Goal: Task Accomplishment & Management: Manage account settings

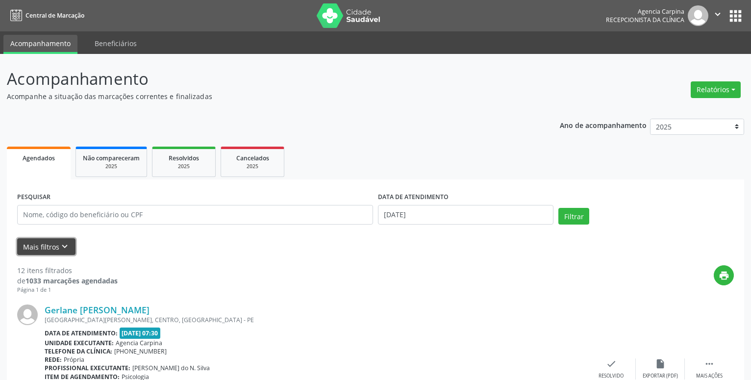
click at [65, 242] on icon "keyboard_arrow_down" at bounding box center [64, 246] width 11 height 11
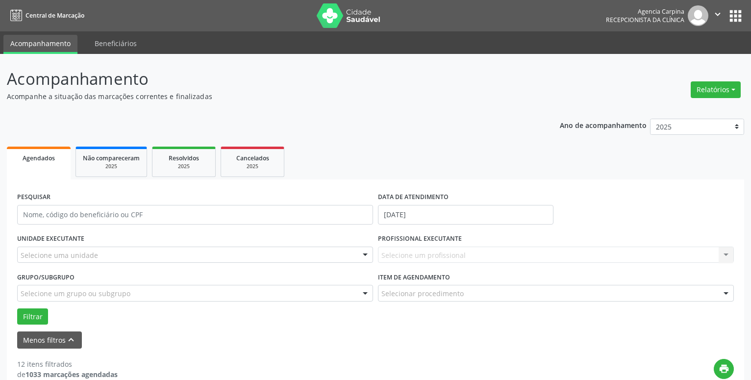
click at [364, 254] on div at bounding box center [365, 255] width 15 height 17
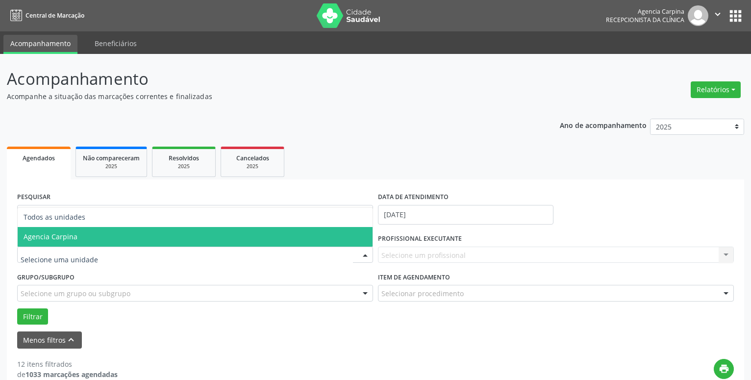
click at [258, 233] on span "Agencia Carpina" at bounding box center [195, 237] width 355 height 20
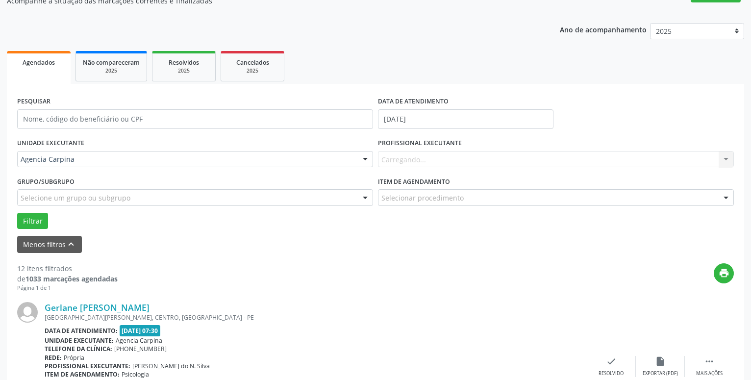
scroll to position [100, 0]
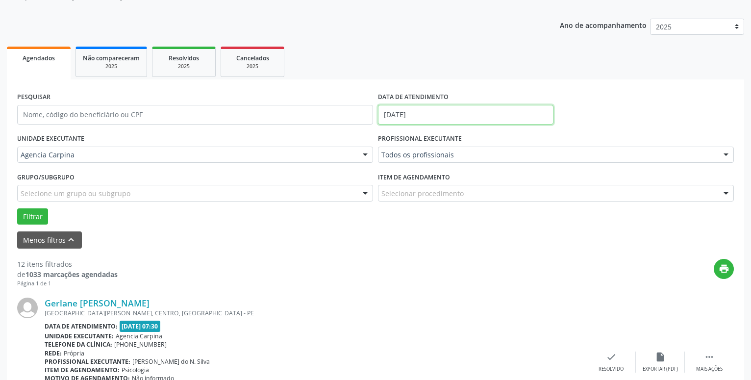
click at [414, 110] on input "[DATE]" at bounding box center [466, 115] width 176 height 20
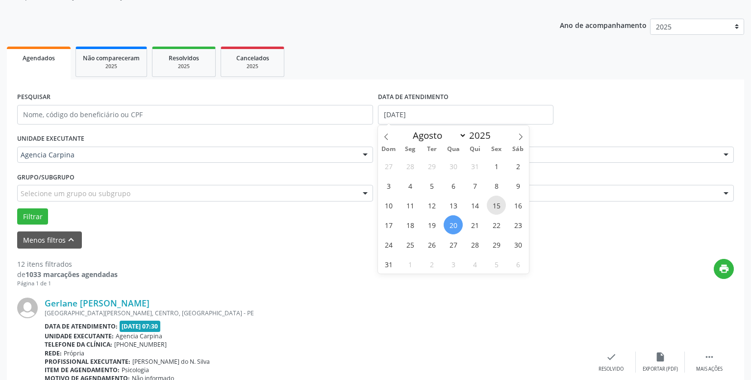
click at [495, 203] on span "15" at bounding box center [496, 205] width 19 height 19
type input "[DATE]"
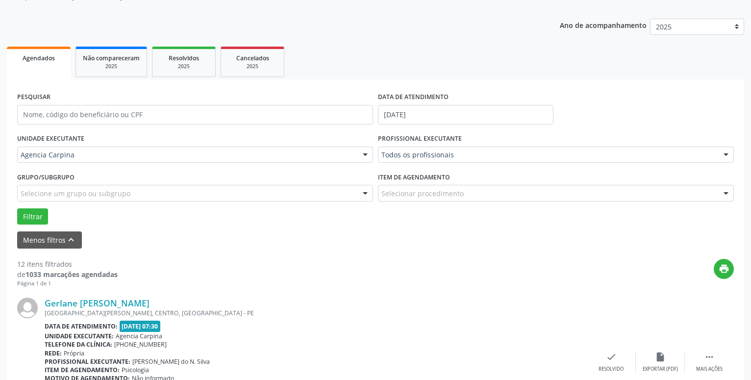
click at [728, 155] on div at bounding box center [726, 155] width 15 height 17
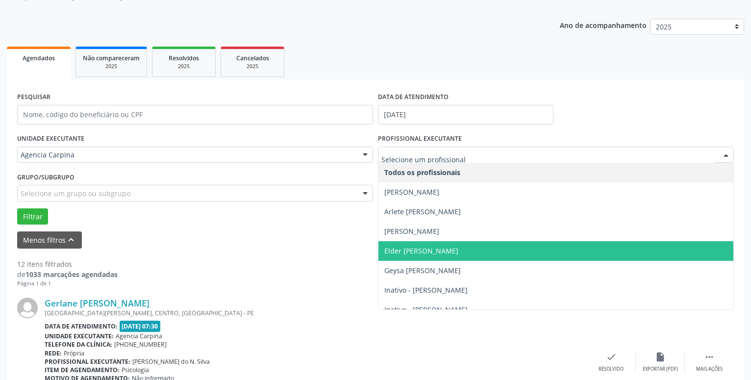
click at [538, 251] on span "Elder [PERSON_NAME]" at bounding box center [556, 251] width 355 height 20
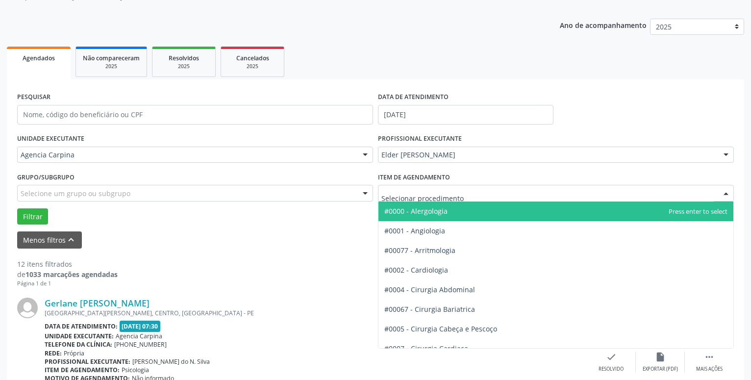
click at [727, 198] on div at bounding box center [726, 193] width 15 height 17
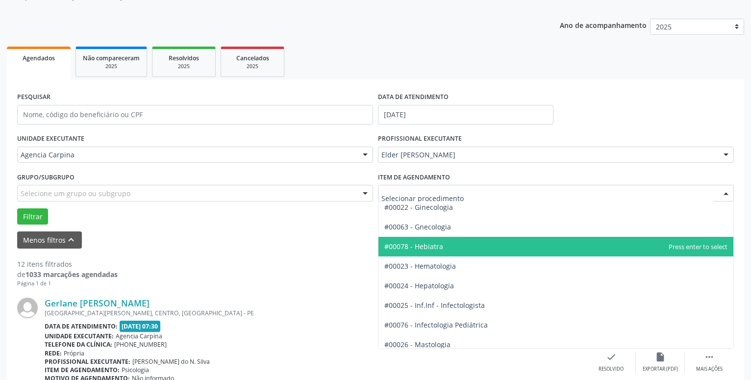
scroll to position [895, 0]
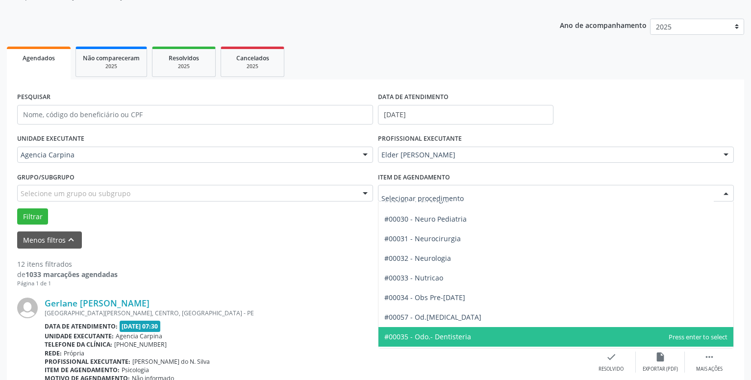
click at [543, 337] on span "#00035 - Odo.- Dentisteria" at bounding box center [556, 337] width 355 height 20
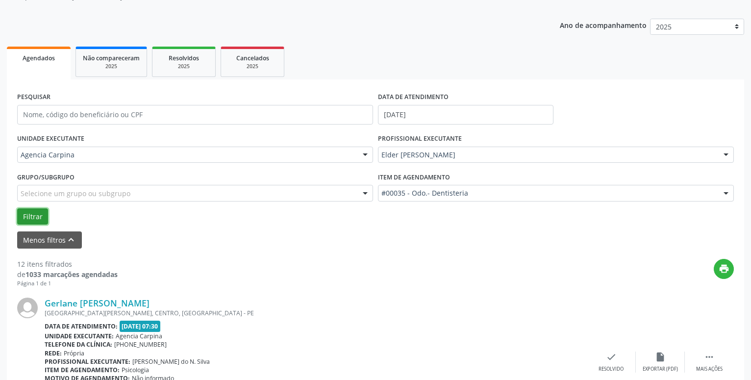
click at [37, 215] on button "Filtrar" at bounding box center [32, 216] width 31 height 17
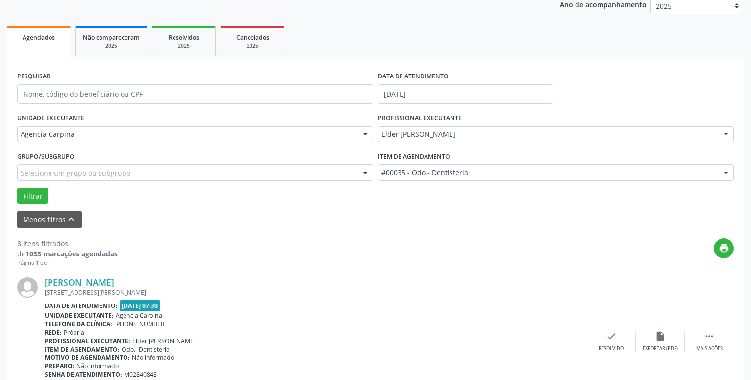
scroll to position [198, 0]
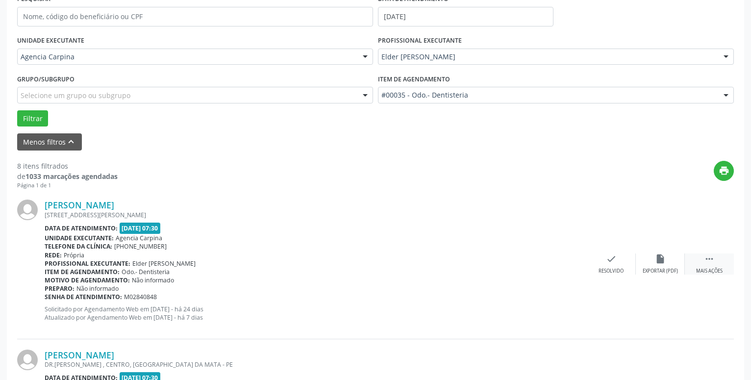
click at [711, 262] on icon "" at bounding box center [709, 259] width 11 height 11
click at [656, 264] on icon "alarm_off" at bounding box center [660, 259] width 11 height 11
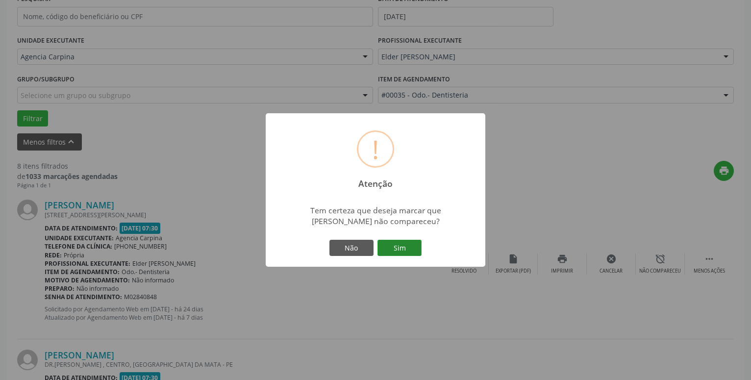
click at [412, 245] on button "Sim" at bounding box center [400, 248] width 44 height 17
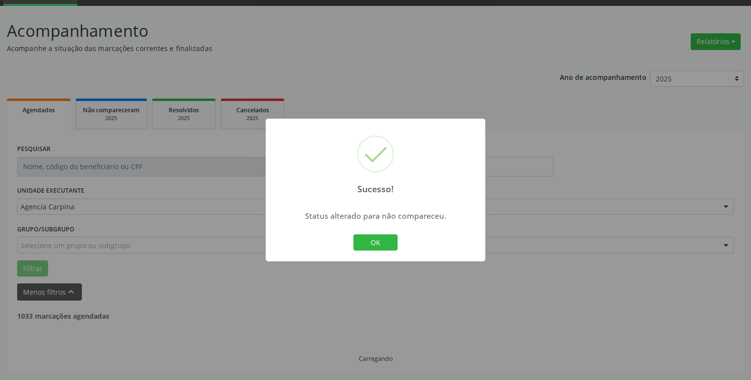
scroll to position [48, 0]
click at [378, 235] on button "OK" at bounding box center [376, 242] width 44 height 17
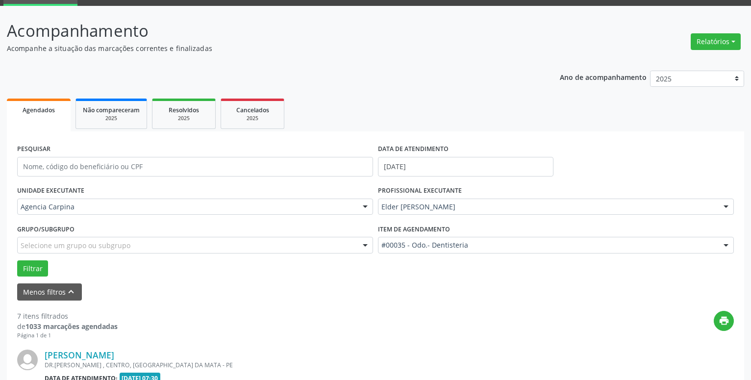
scroll to position [148, 0]
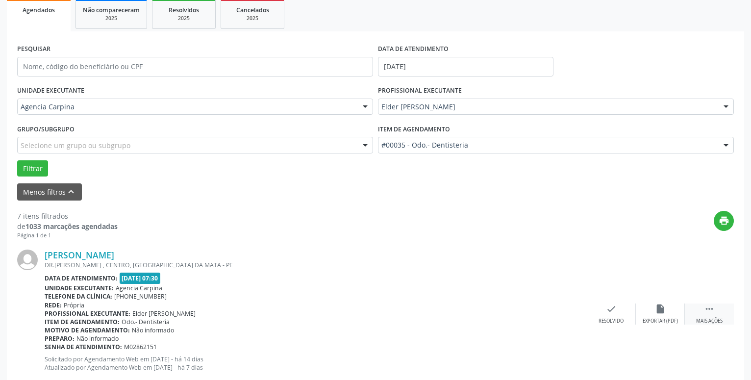
click at [708, 314] on icon "" at bounding box center [709, 309] width 11 height 11
click at [664, 310] on icon "alarm_off" at bounding box center [660, 309] width 11 height 11
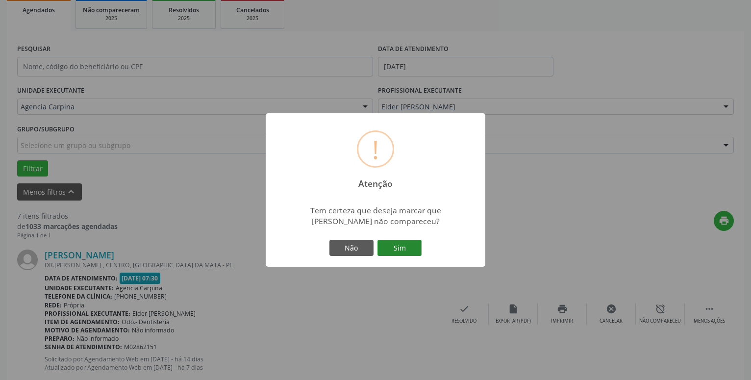
click at [410, 252] on button "Sim" at bounding box center [400, 248] width 44 height 17
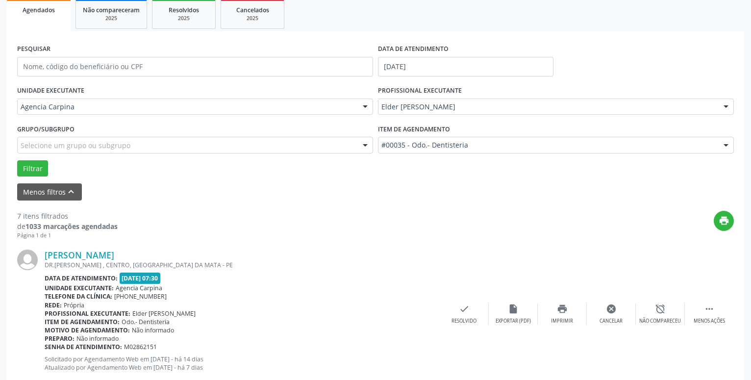
scroll to position [48, 0]
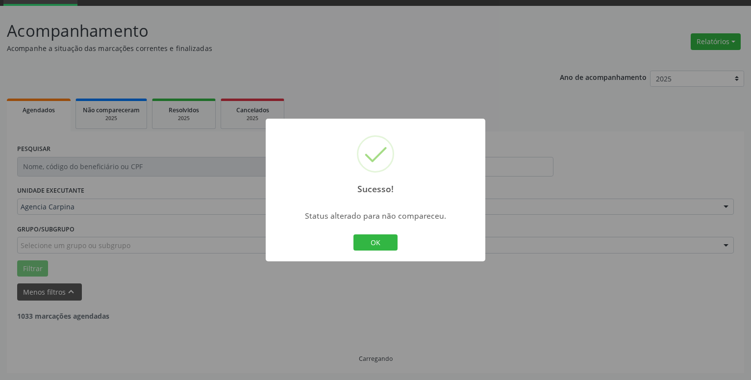
click at [364, 245] on button "OK" at bounding box center [376, 242] width 44 height 17
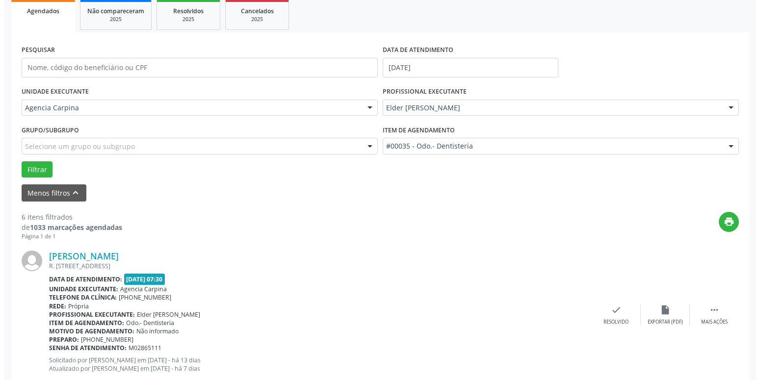
scroll to position [148, 0]
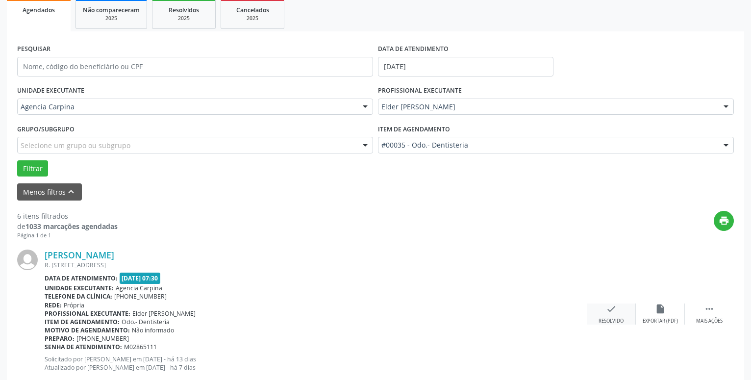
click at [612, 311] on icon "check" at bounding box center [611, 309] width 11 height 11
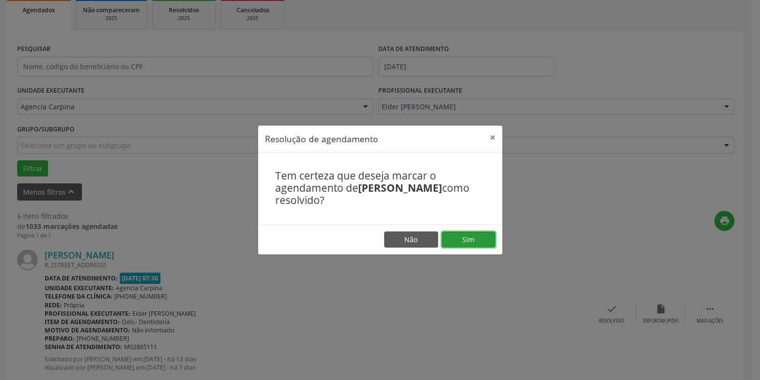
click at [479, 241] on button "Sim" at bounding box center [468, 240] width 54 height 17
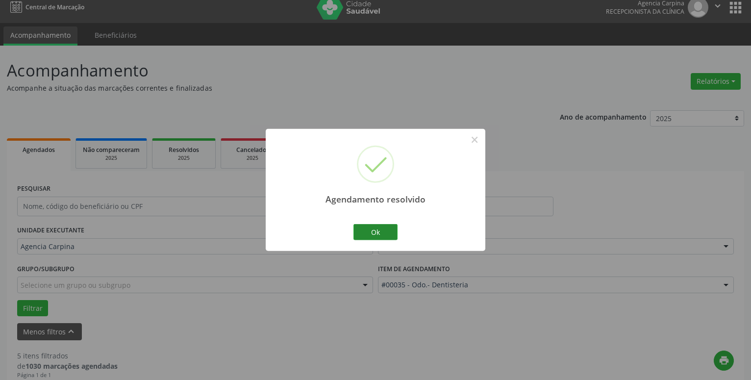
scroll to position [0, 0]
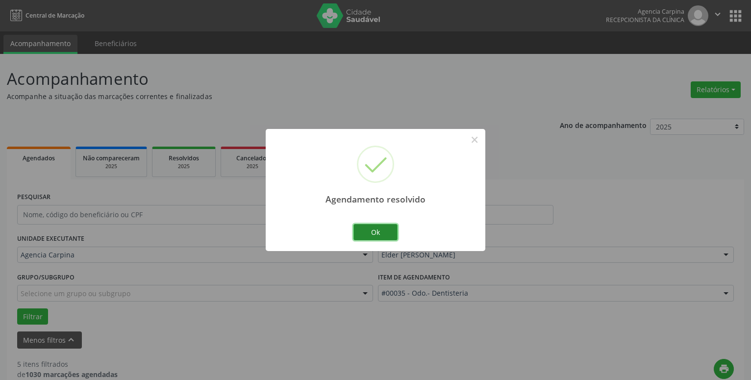
click at [377, 227] on button "Ok" at bounding box center [376, 232] width 44 height 17
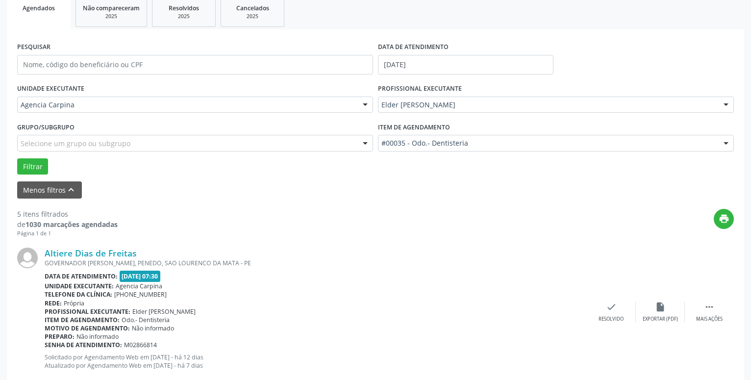
scroll to position [200, 0]
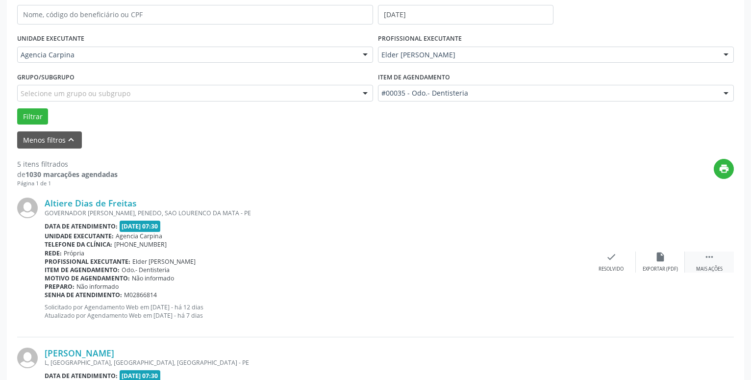
click at [715, 262] on icon "" at bounding box center [709, 257] width 11 height 11
click at [658, 258] on icon "alarm_off" at bounding box center [660, 257] width 11 height 11
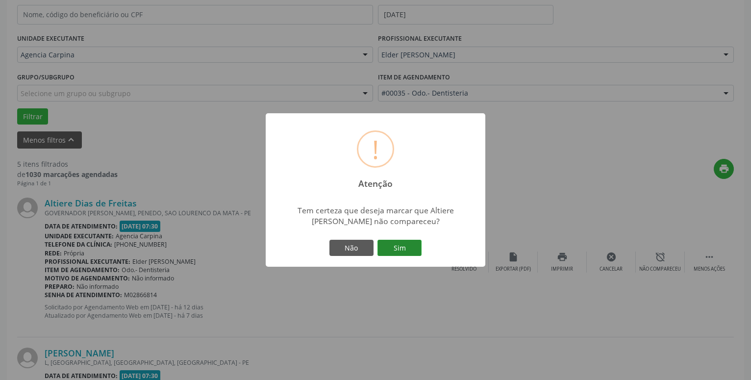
click at [398, 247] on button "Sim" at bounding box center [400, 248] width 44 height 17
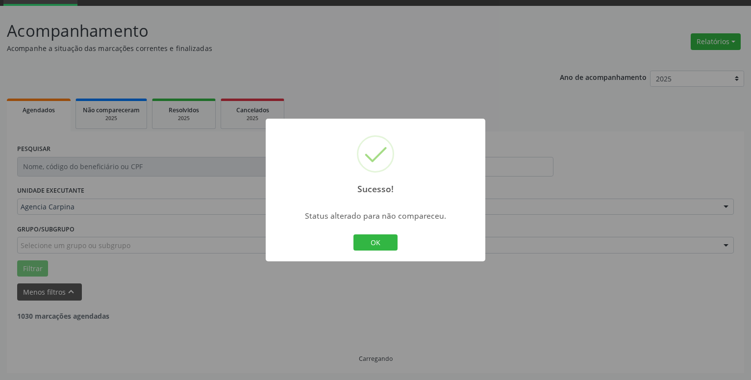
scroll to position [48, 0]
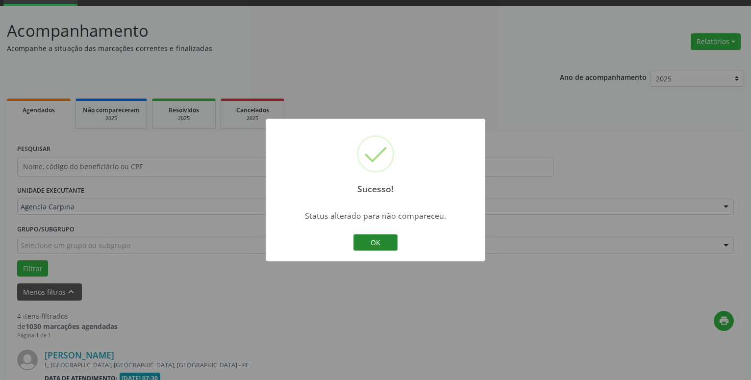
click at [387, 246] on button "OK" at bounding box center [376, 242] width 44 height 17
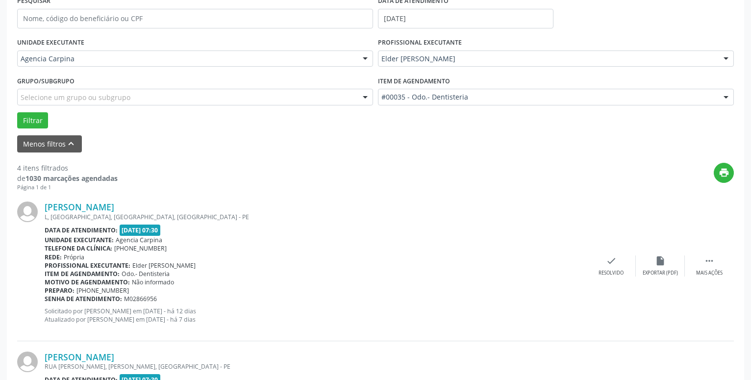
scroll to position [198, 0]
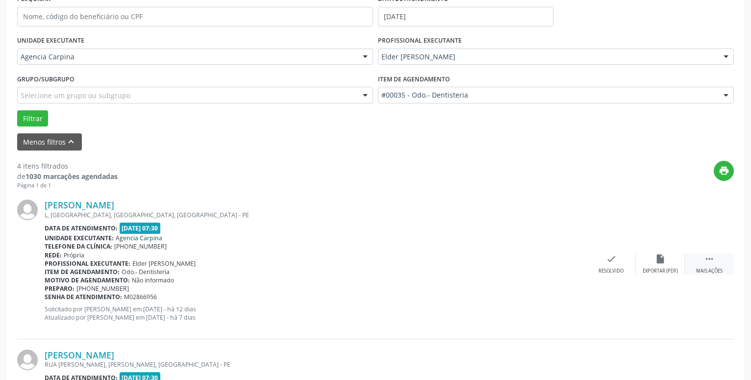
click at [711, 262] on icon "" at bounding box center [709, 259] width 11 height 11
click at [668, 260] on div "alarm_off Não compareceu" at bounding box center [660, 264] width 49 height 21
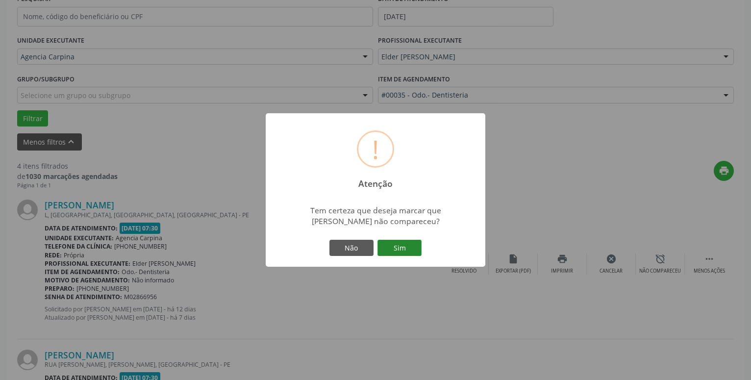
click at [402, 247] on button "Sim" at bounding box center [400, 248] width 44 height 17
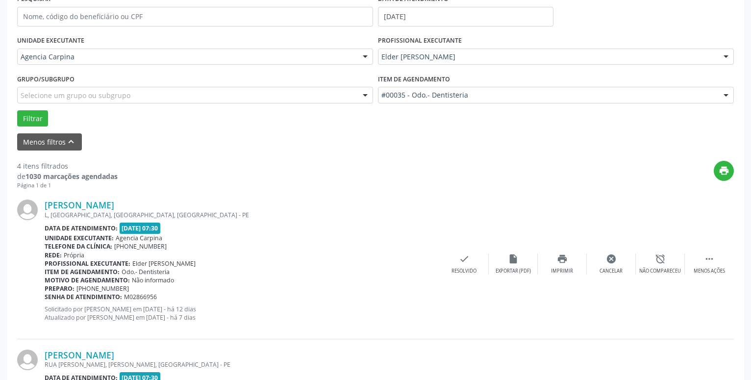
scroll to position [48, 0]
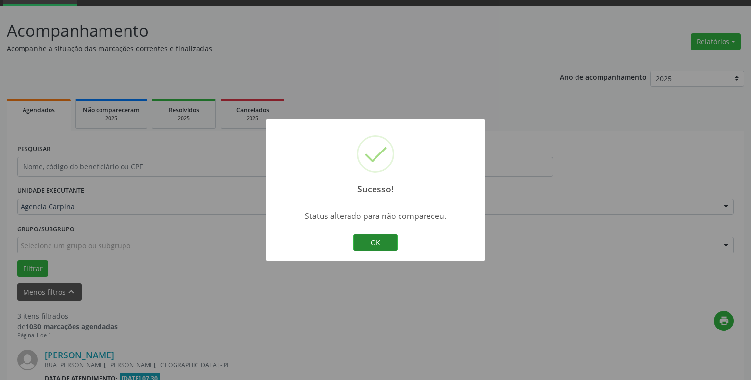
click at [386, 241] on button "OK" at bounding box center [376, 242] width 44 height 17
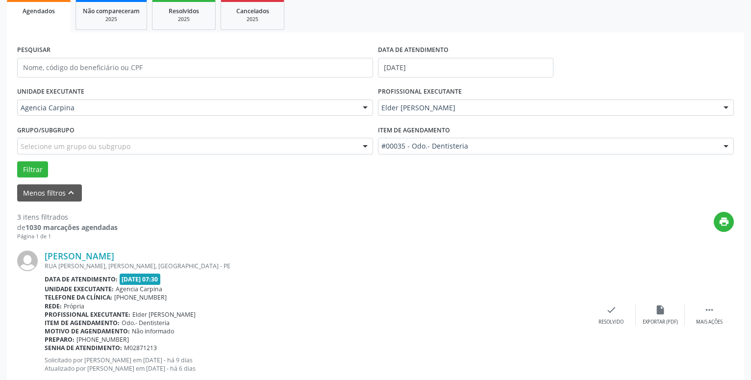
scroll to position [148, 0]
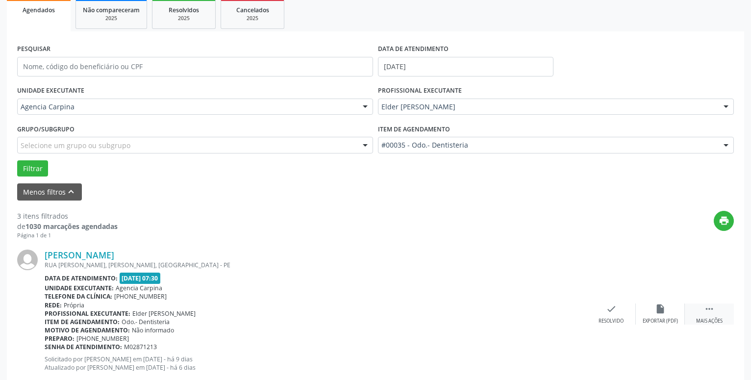
click at [707, 314] on icon "" at bounding box center [709, 309] width 11 height 11
click at [658, 313] on icon "alarm_off" at bounding box center [660, 309] width 11 height 11
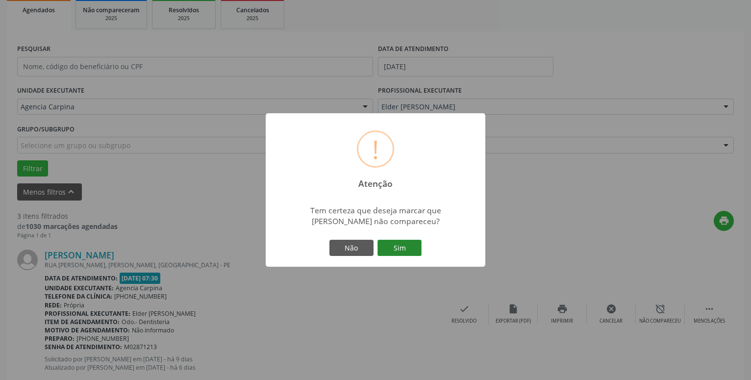
click at [406, 249] on button "Sim" at bounding box center [400, 248] width 44 height 17
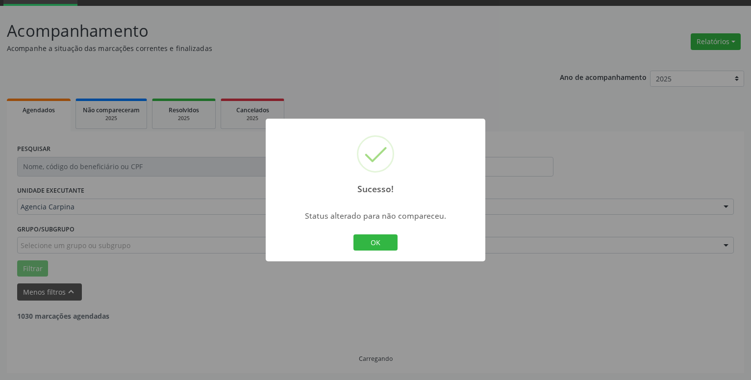
scroll to position [48, 0]
click at [364, 248] on button "OK" at bounding box center [376, 242] width 44 height 17
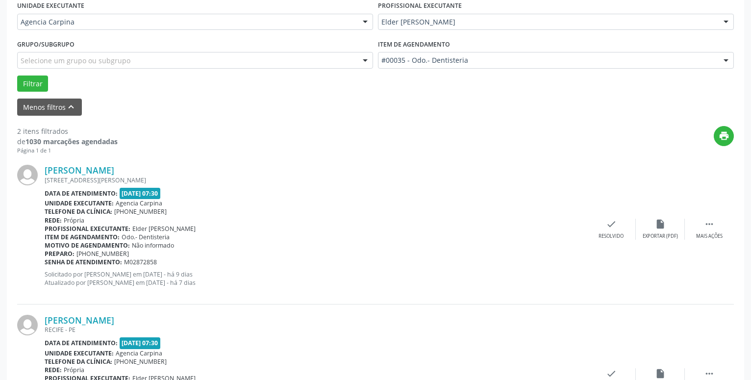
scroll to position [248, 0]
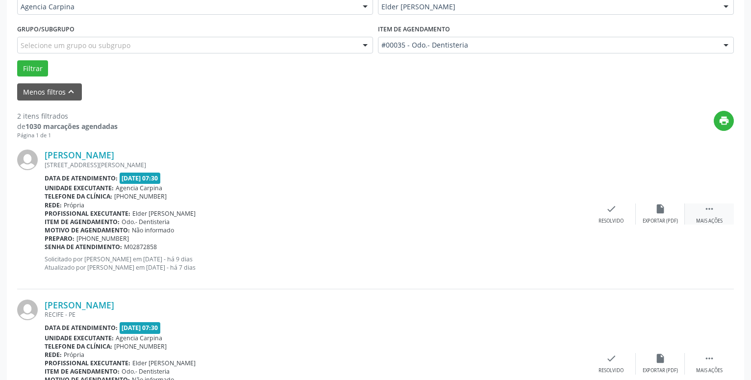
click at [708, 211] on icon "" at bounding box center [709, 209] width 11 height 11
click at [661, 219] on div "Não compareceu" at bounding box center [661, 221] width 42 height 7
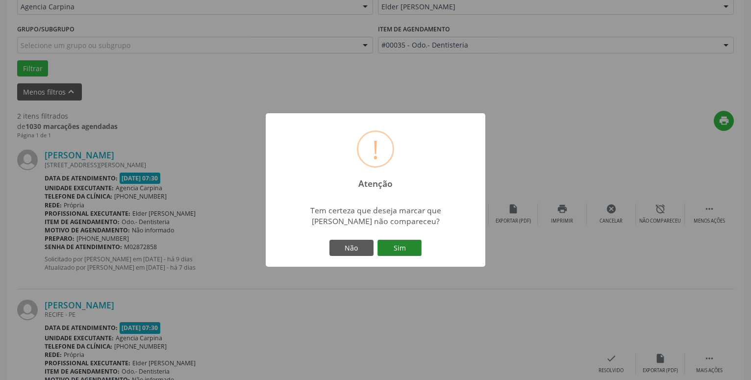
click at [394, 250] on button "Sim" at bounding box center [400, 248] width 44 height 17
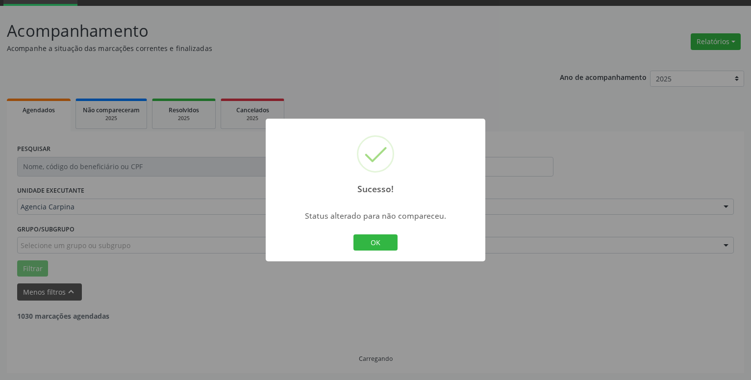
scroll to position [48, 0]
click at [380, 238] on button "OK" at bounding box center [376, 242] width 44 height 17
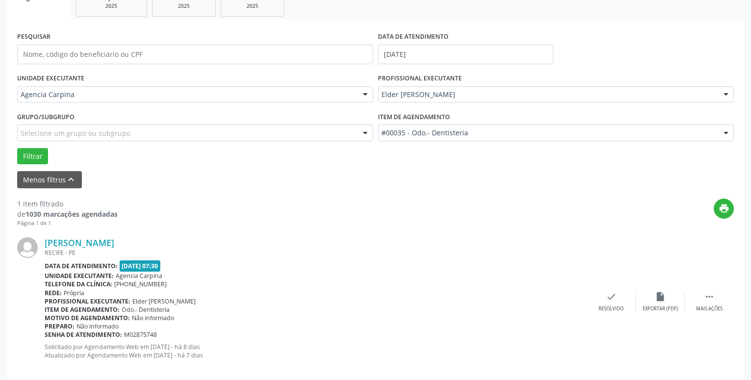
scroll to position [174, 0]
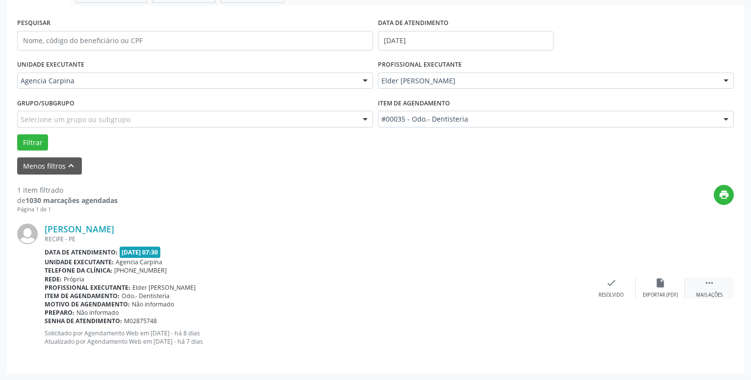
click at [706, 283] on icon "" at bounding box center [709, 283] width 11 height 11
click at [660, 281] on icon "alarm_off" at bounding box center [660, 283] width 11 height 11
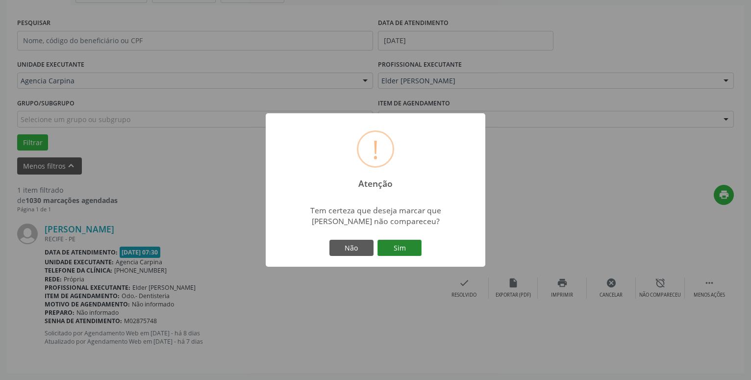
click at [396, 248] on button "Sim" at bounding box center [400, 248] width 44 height 17
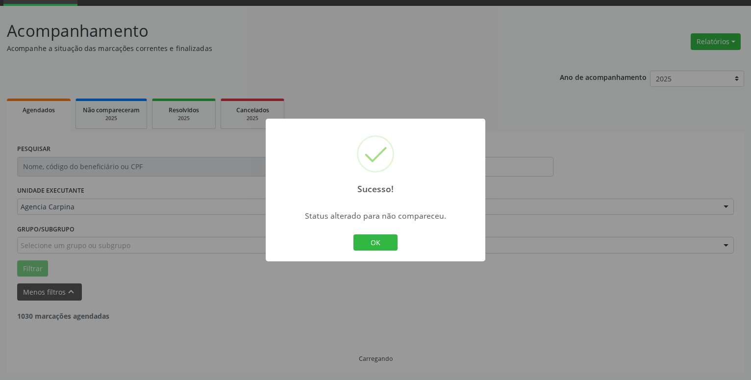
scroll to position [17, 0]
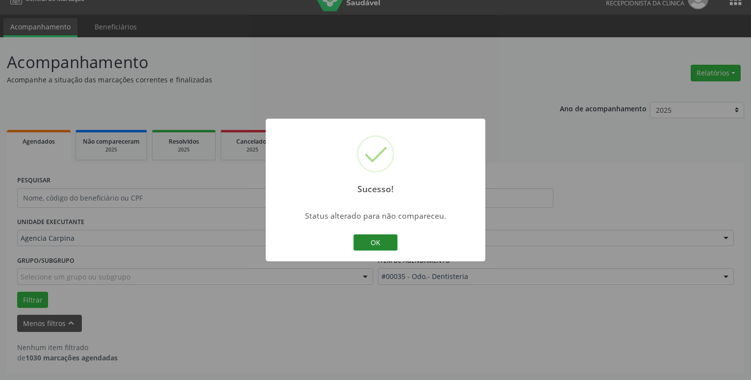
click at [373, 243] on button "OK" at bounding box center [376, 242] width 44 height 17
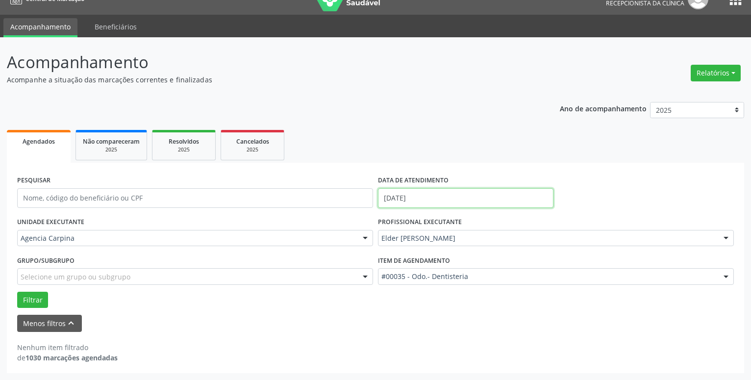
click at [443, 201] on input "[DATE]" at bounding box center [466, 198] width 176 height 20
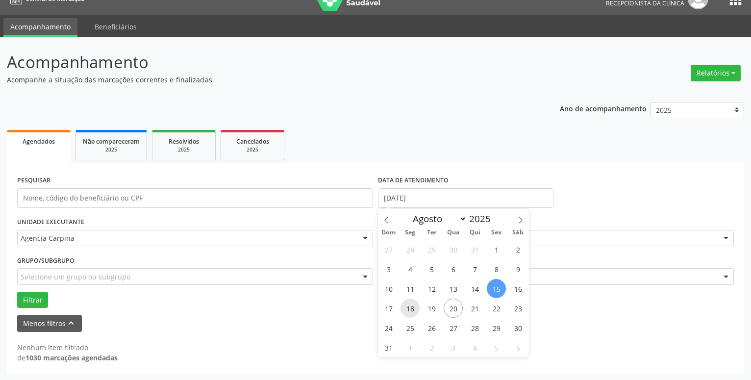
click at [414, 310] on span "18" at bounding box center [410, 308] width 19 height 19
type input "[DATE]"
click at [414, 310] on span "18" at bounding box center [410, 308] width 19 height 19
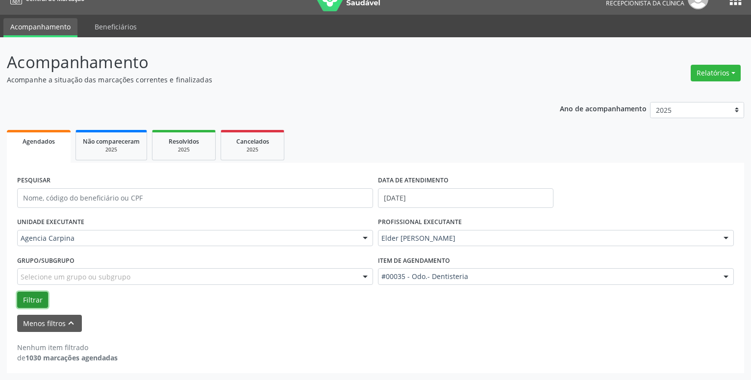
click at [22, 300] on button "Filtrar" at bounding box center [32, 300] width 31 height 17
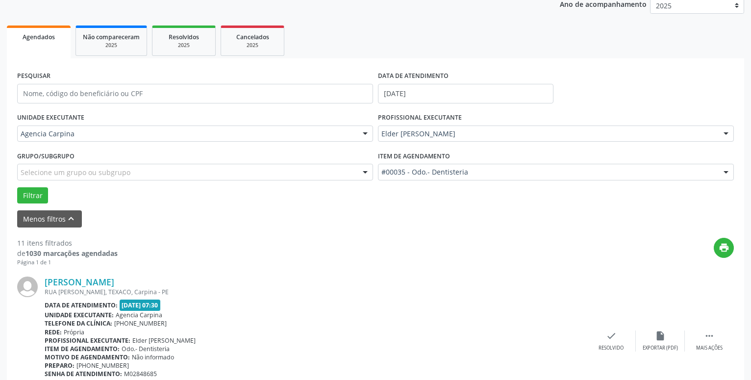
scroll to position [217, 0]
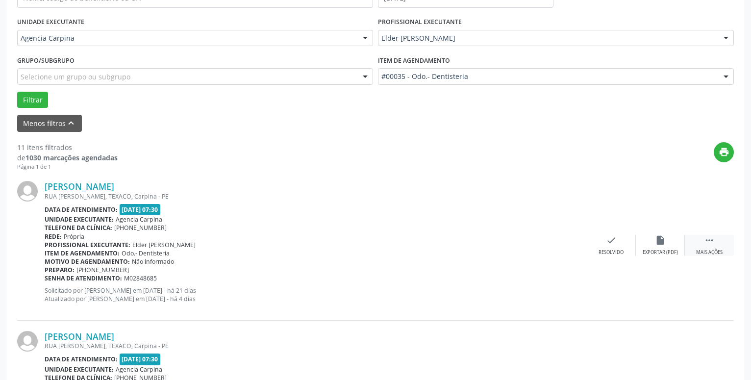
click at [707, 244] on icon "" at bounding box center [709, 240] width 11 height 11
click at [653, 242] on div "alarm_off Não compareceu" at bounding box center [660, 245] width 49 height 21
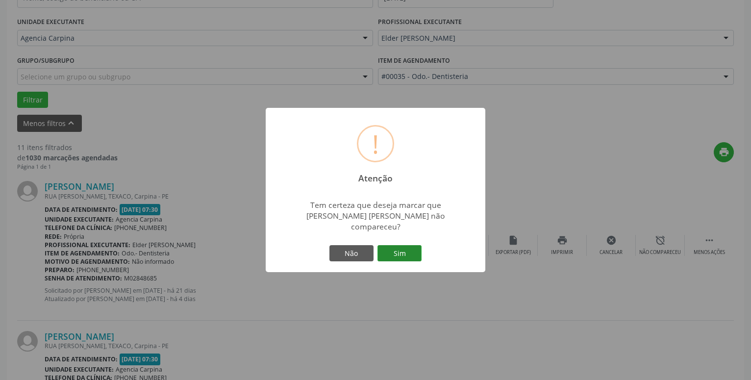
click at [398, 250] on button "Sim" at bounding box center [400, 253] width 44 height 17
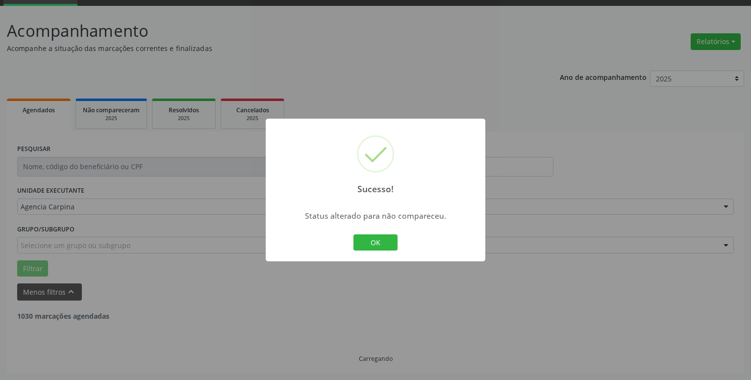
scroll to position [48, 0]
click at [385, 239] on button "OK" at bounding box center [376, 242] width 44 height 17
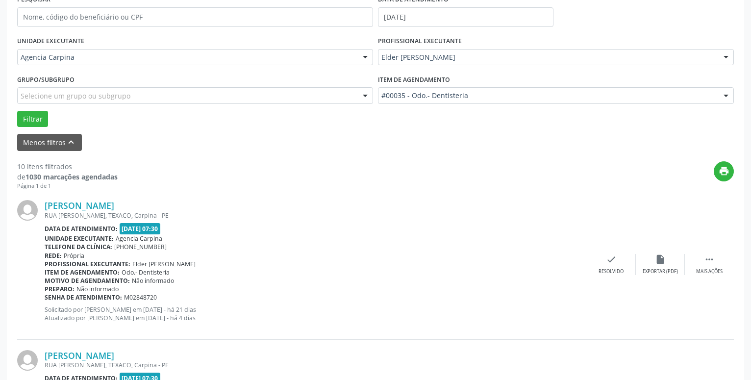
scroll to position [198, 0]
click at [706, 263] on icon "" at bounding box center [709, 259] width 11 height 11
click at [653, 267] on div "alarm_off Não compareceu" at bounding box center [660, 264] width 49 height 21
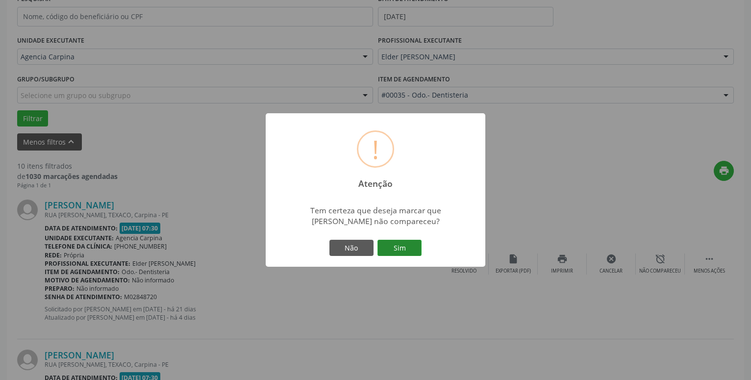
click at [409, 246] on button "Sim" at bounding box center [400, 248] width 44 height 17
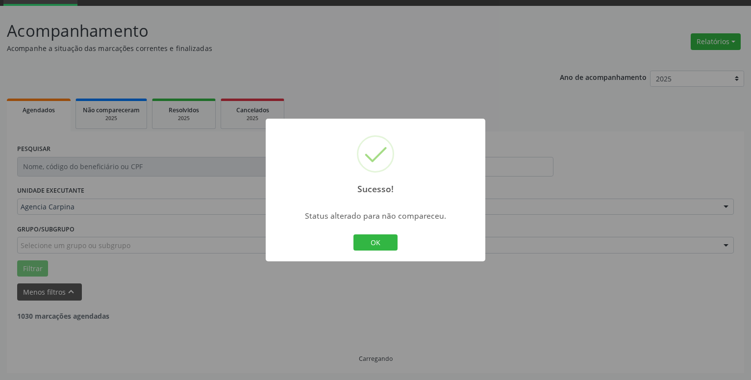
scroll to position [48, 0]
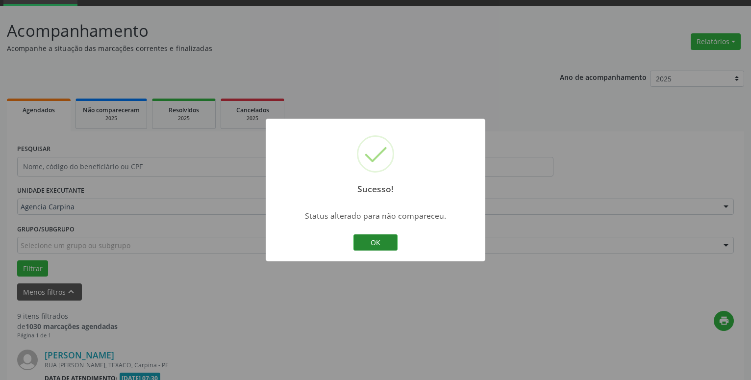
click at [389, 240] on button "OK" at bounding box center [376, 242] width 44 height 17
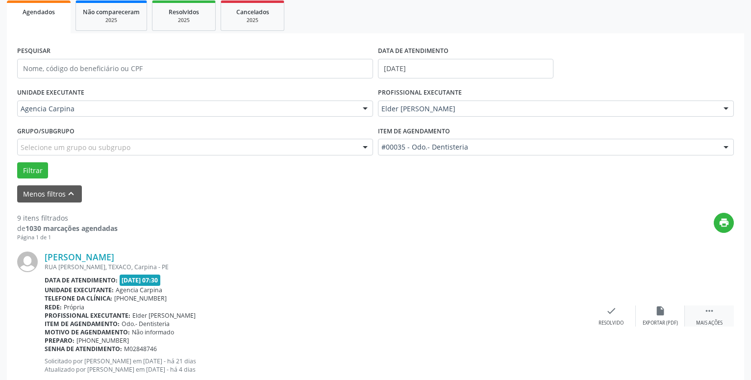
scroll to position [148, 0]
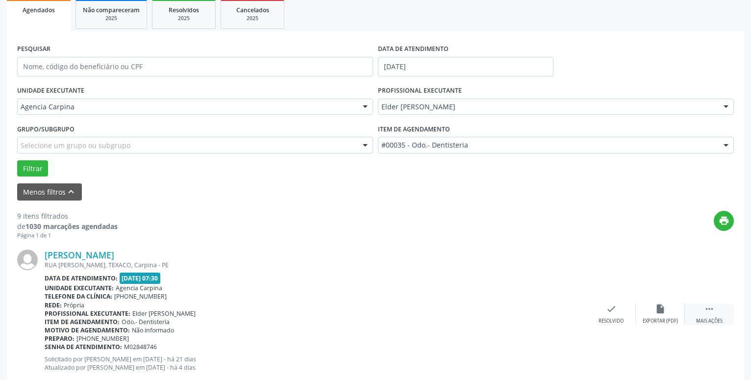
click at [709, 309] on icon "" at bounding box center [709, 309] width 11 height 11
click at [658, 314] on icon "alarm_off" at bounding box center [660, 309] width 11 height 11
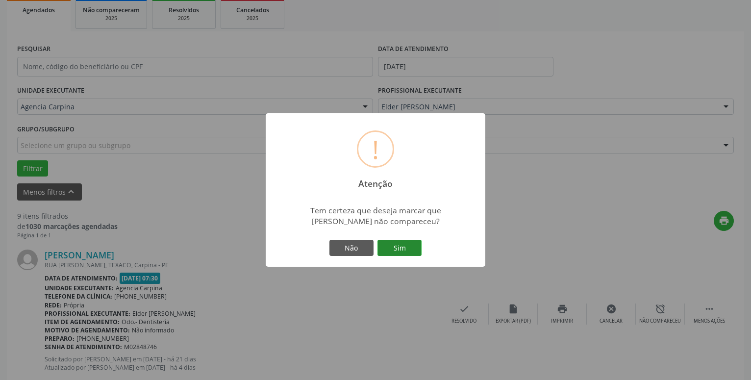
click at [394, 246] on button "Sim" at bounding box center [400, 248] width 44 height 17
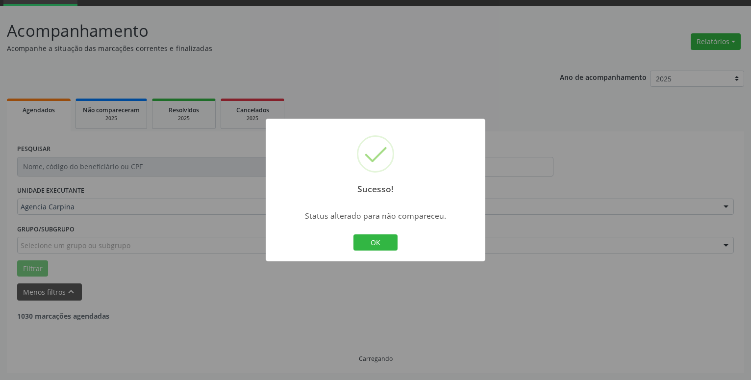
scroll to position [48, 0]
click at [385, 244] on button "OK" at bounding box center [376, 242] width 44 height 17
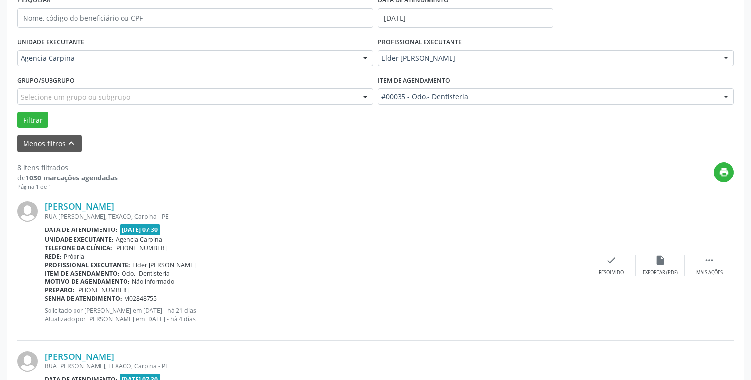
scroll to position [198, 0]
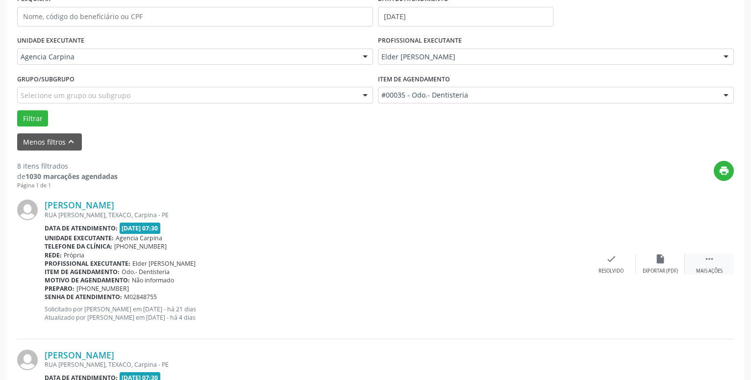
click at [706, 264] on icon "" at bounding box center [709, 259] width 11 height 11
click at [654, 265] on div "alarm_off Não compareceu" at bounding box center [660, 264] width 49 height 21
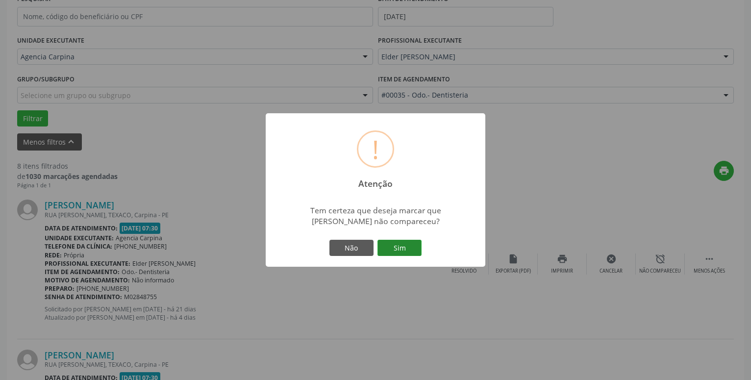
click at [388, 248] on button "Sim" at bounding box center [400, 248] width 44 height 17
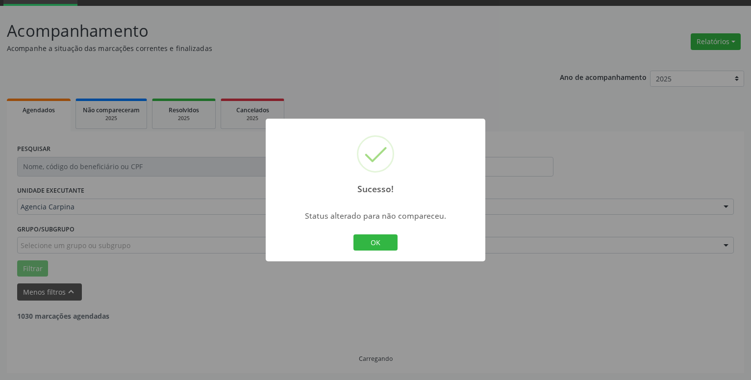
scroll to position [48, 0]
click at [387, 244] on button "OK" at bounding box center [376, 242] width 44 height 17
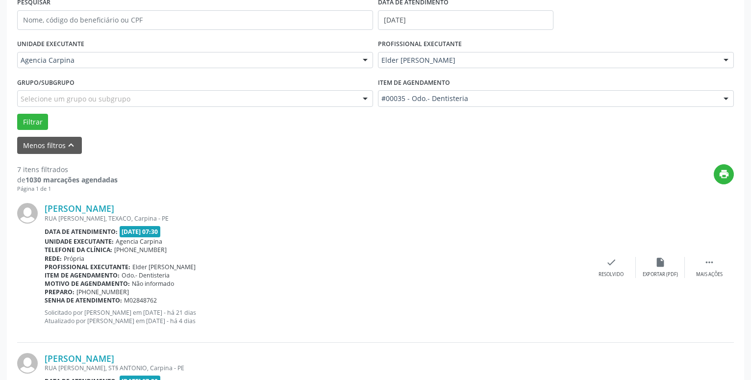
scroll to position [198, 0]
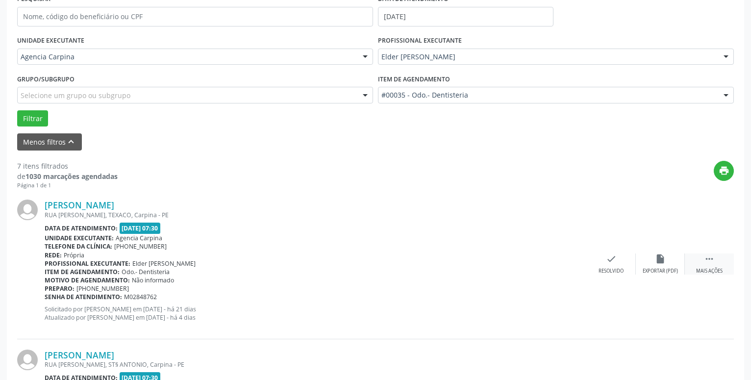
click at [708, 264] on icon "" at bounding box center [709, 259] width 11 height 11
click at [665, 264] on icon "alarm_off" at bounding box center [660, 259] width 11 height 11
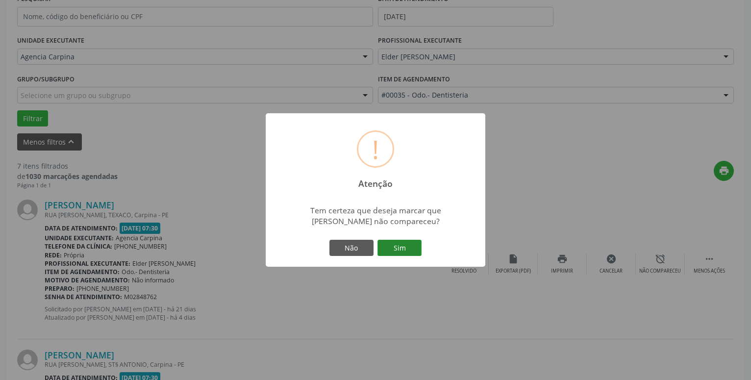
click at [395, 251] on button "Sim" at bounding box center [400, 248] width 44 height 17
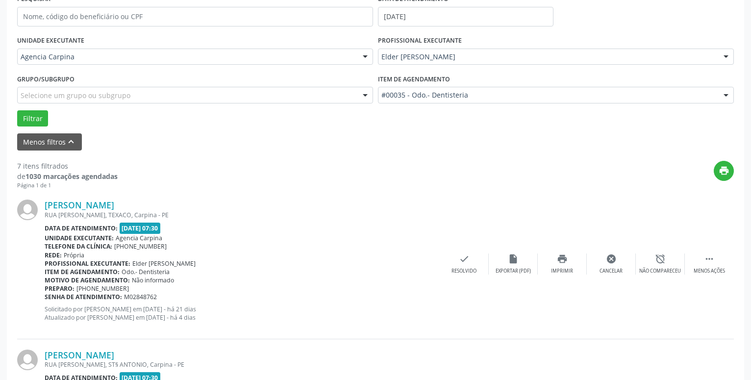
scroll to position [48, 0]
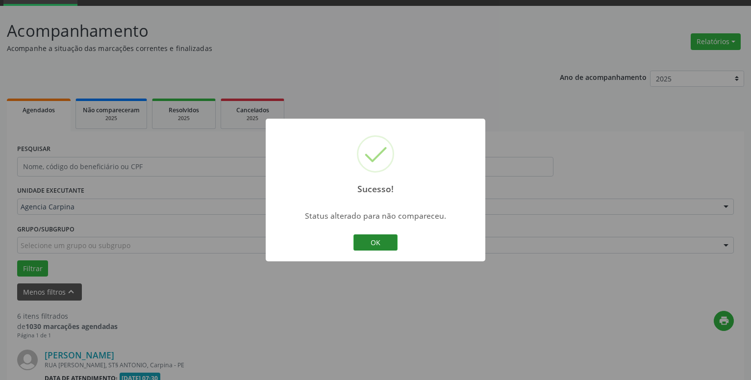
click at [387, 238] on button "OK" at bounding box center [376, 242] width 44 height 17
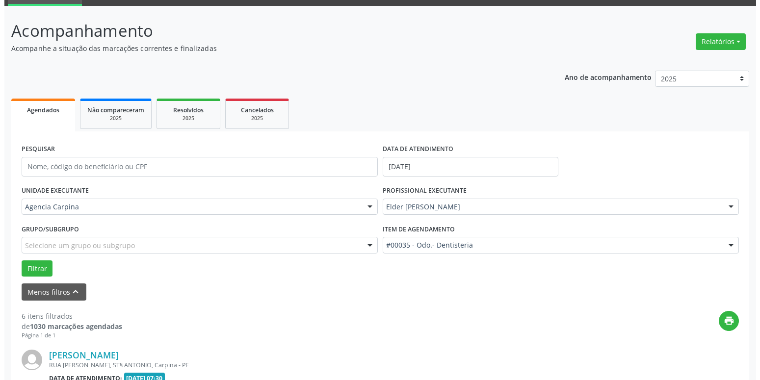
scroll to position [198, 0]
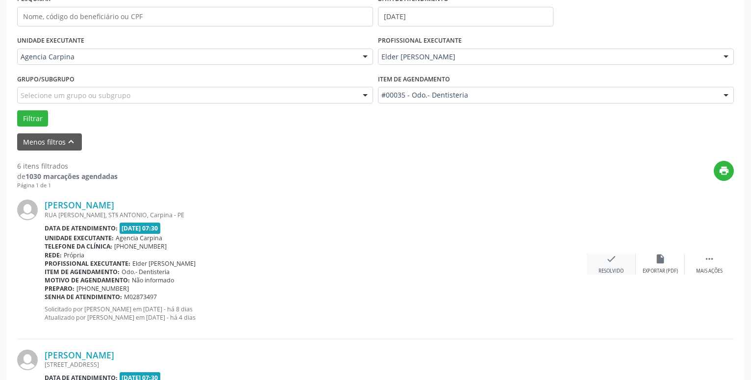
click at [612, 259] on icon "check" at bounding box center [611, 259] width 11 height 11
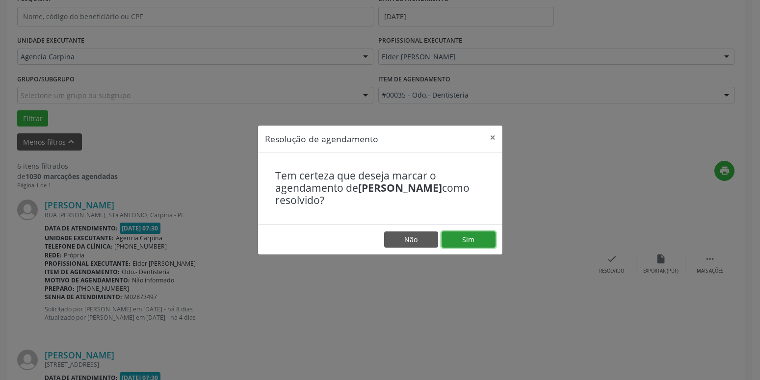
click at [486, 236] on button "Sim" at bounding box center [468, 240] width 54 height 17
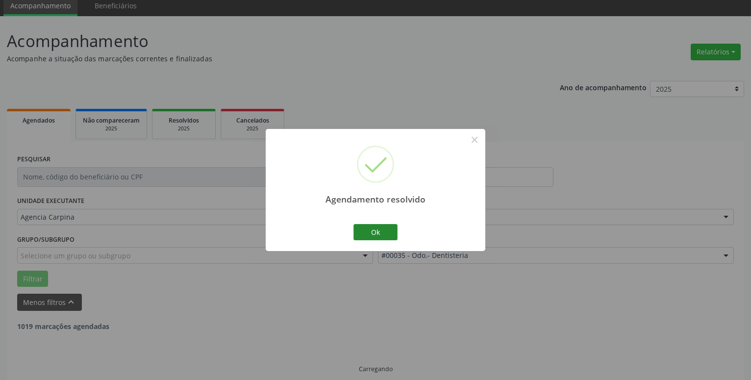
scroll to position [14, 0]
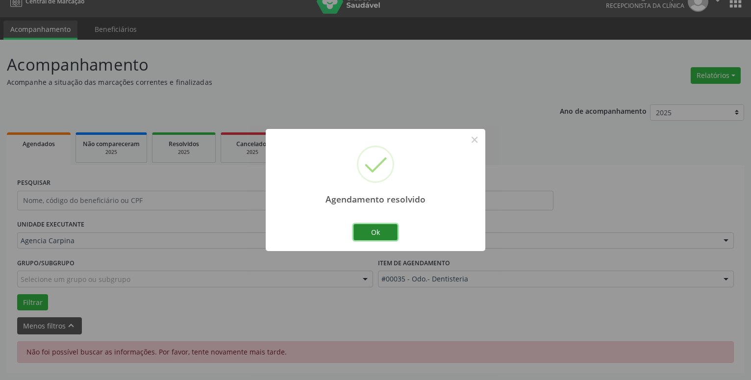
click at [373, 235] on button "Ok" at bounding box center [376, 232] width 44 height 17
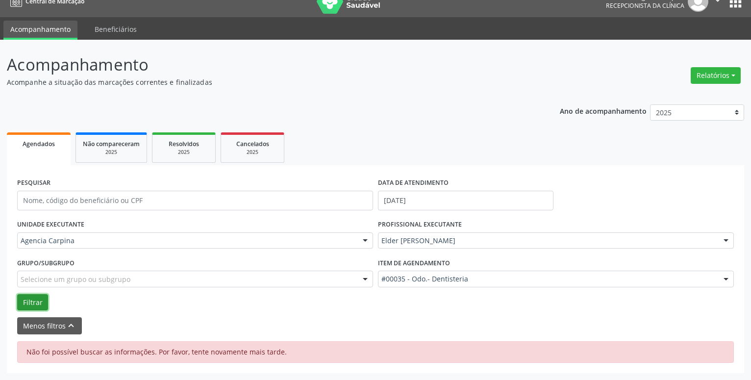
click at [36, 303] on button "Filtrar" at bounding box center [32, 302] width 31 height 17
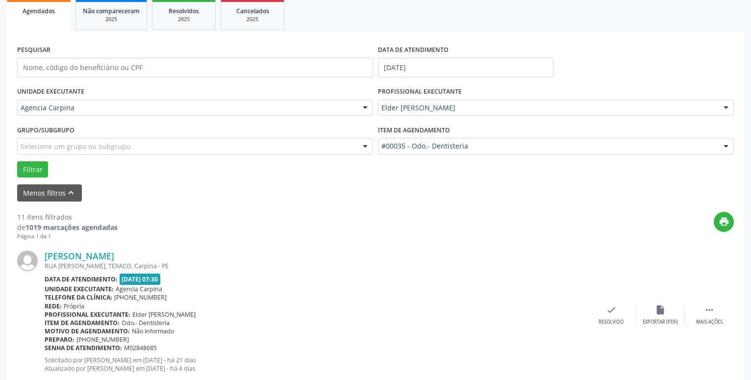
scroll to position [148, 0]
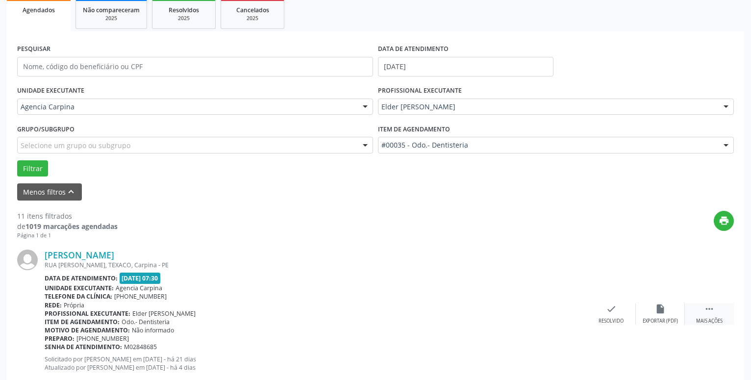
click at [711, 311] on icon "" at bounding box center [709, 309] width 11 height 11
click at [659, 310] on icon "alarm_off" at bounding box center [660, 309] width 11 height 11
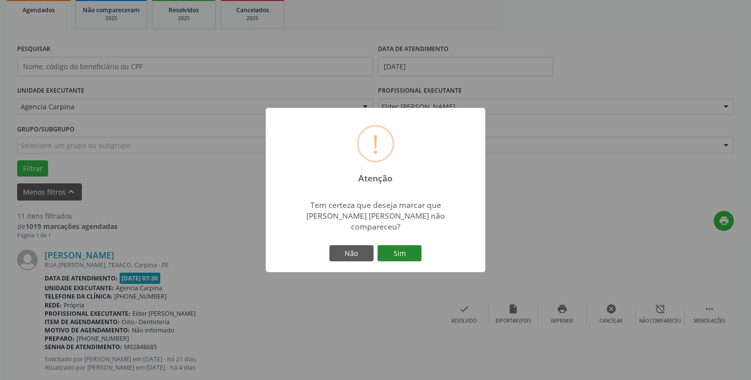
click at [396, 249] on button "Sim" at bounding box center [400, 253] width 44 height 17
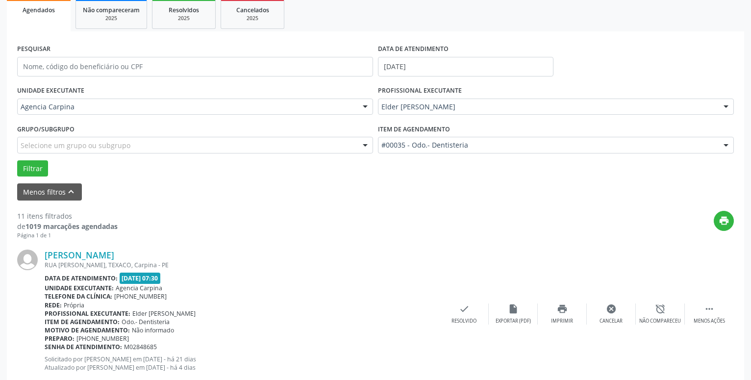
scroll to position [48, 0]
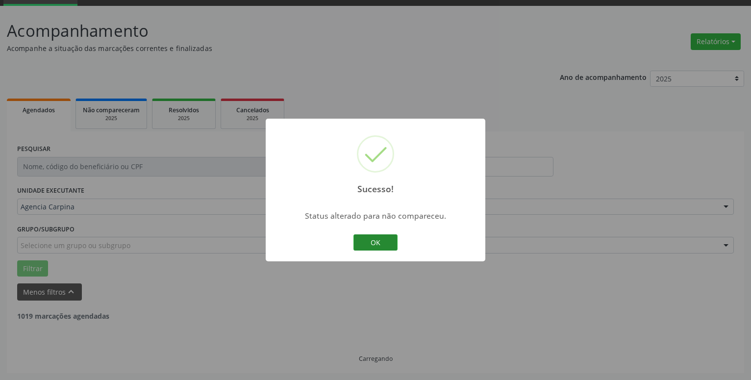
click at [390, 246] on button "OK" at bounding box center [376, 242] width 44 height 17
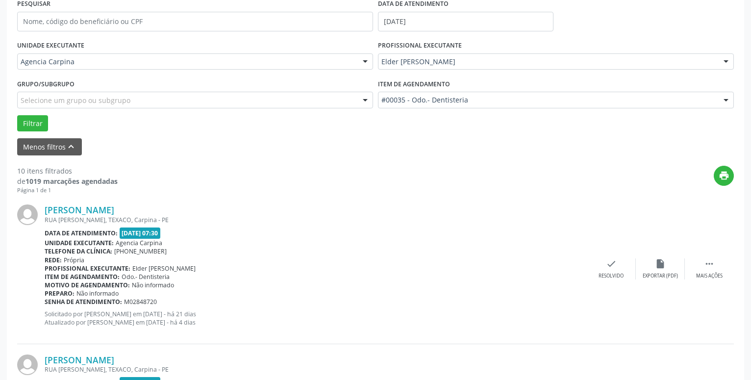
scroll to position [198, 0]
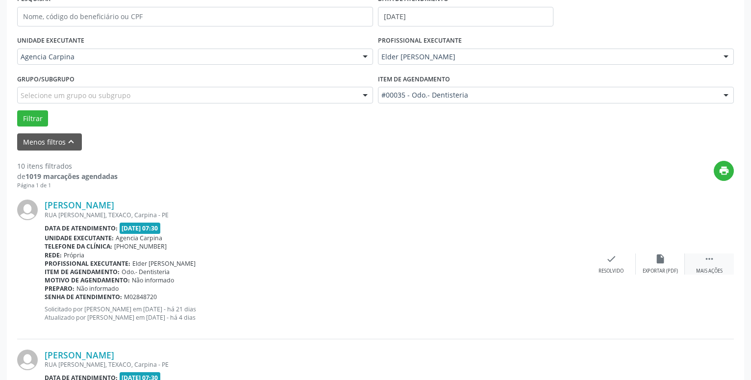
click at [716, 266] on div " Mais ações" at bounding box center [709, 264] width 49 height 21
click at [652, 260] on div "alarm_off Não compareceu" at bounding box center [660, 264] width 49 height 21
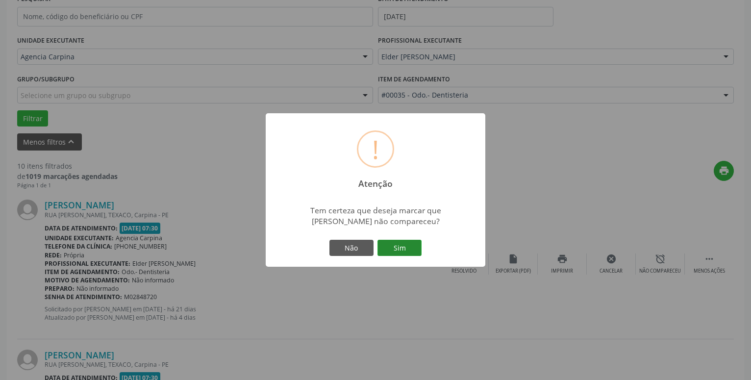
click at [398, 248] on button "Sim" at bounding box center [400, 248] width 44 height 17
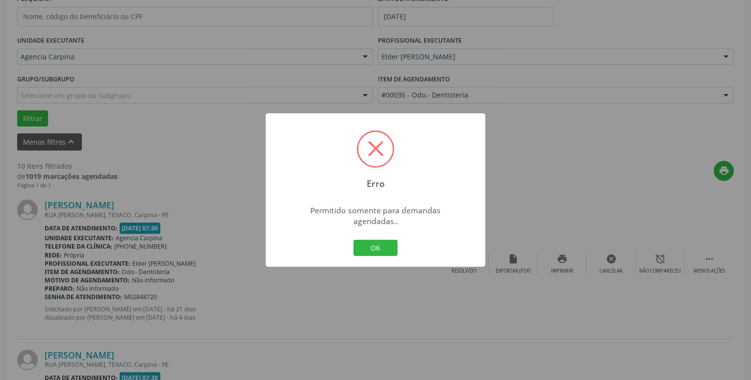
click at [375, 245] on button "OK" at bounding box center [376, 248] width 44 height 17
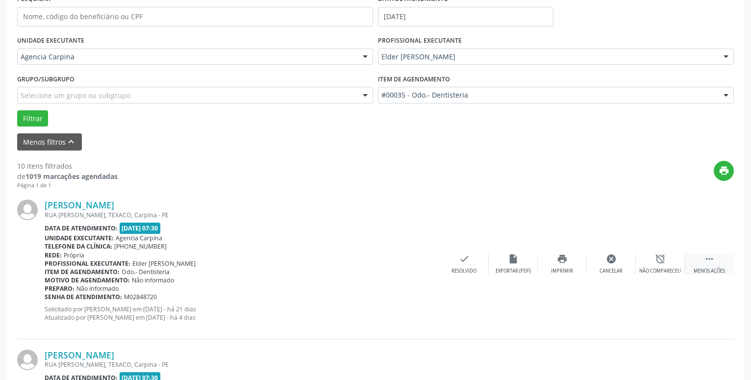
click at [708, 264] on icon "" at bounding box center [709, 259] width 11 height 11
click at [706, 263] on icon "" at bounding box center [709, 259] width 11 height 11
click at [653, 262] on div "alarm_off Não compareceu" at bounding box center [660, 264] width 49 height 21
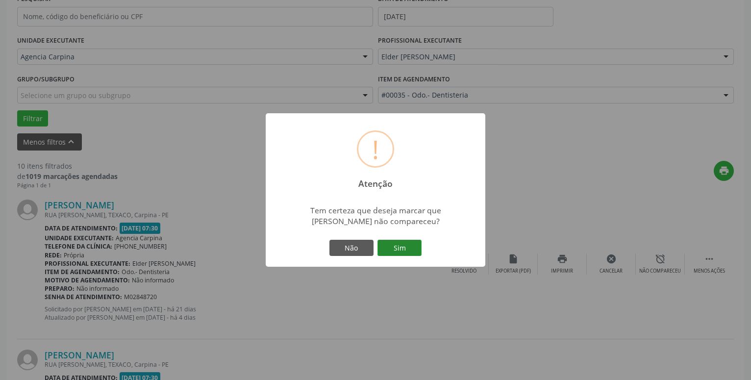
click at [400, 247] on button "Sim" at bounding box center [400, 248] width 44 height 17
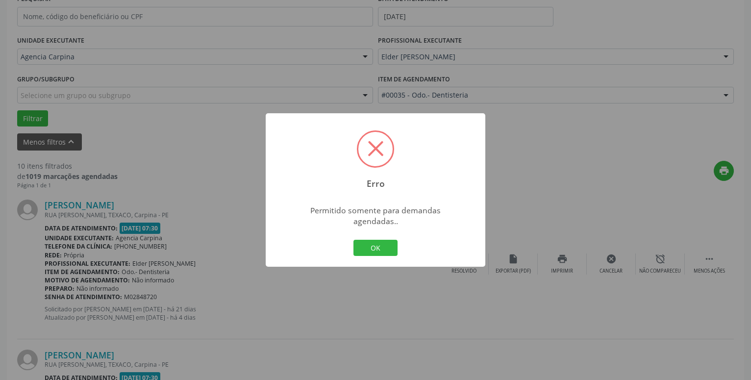
click at [383, 240] on button "OK" at bounding box center [376, 248] width 44 height 17
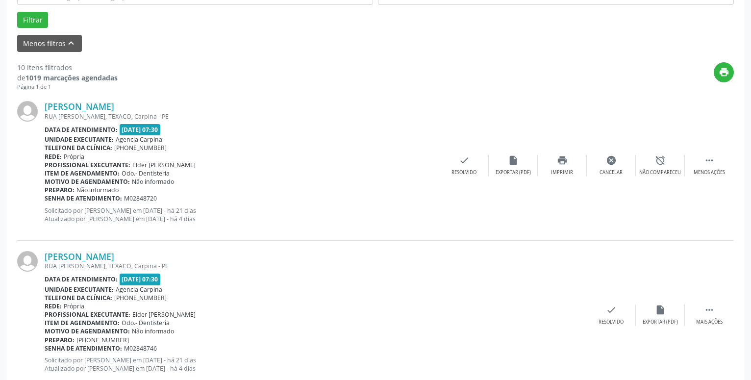
scroll to position [298, 0]
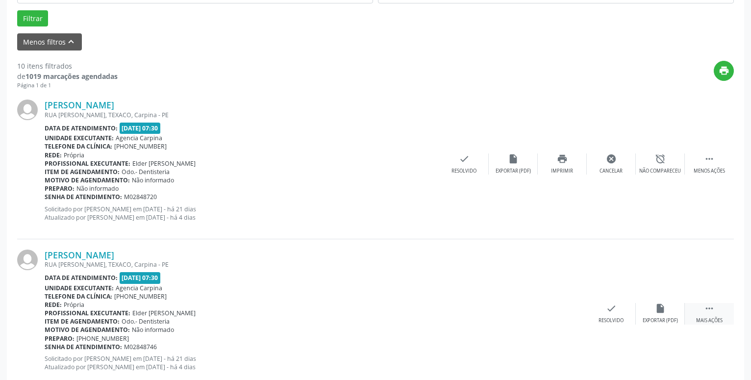
click at [712, 313] on icon "" at bounding box center [709, 308] width 11 height 11
click at [657, 310] on icon "alarm_off" at bounding box center [660, 308] width 11 height 11
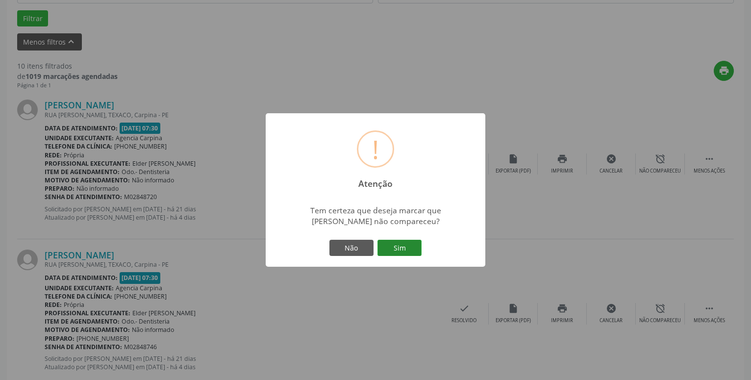
click at [400, 249] on button "Sim" at bounding box center [400, 248] width 44 height 17
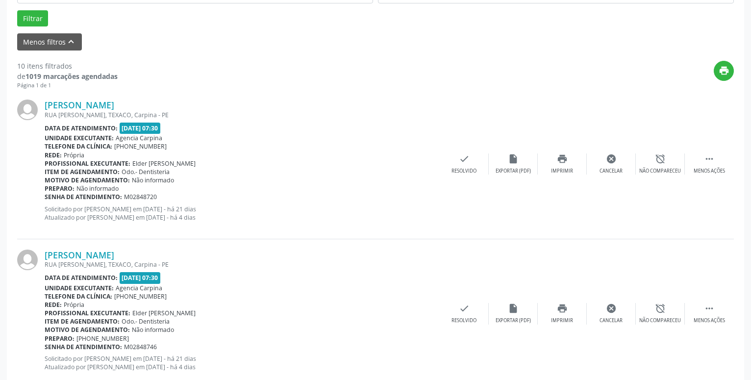
scroll to position [48, 0]
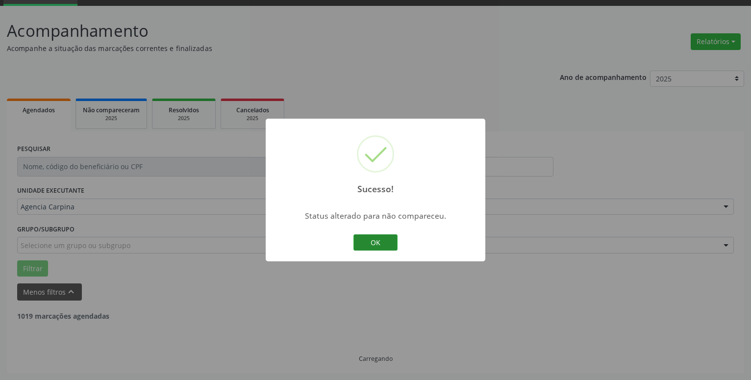
click at [385, 237] on button "OK" at bounding box center [376, 242] width 44 height 17
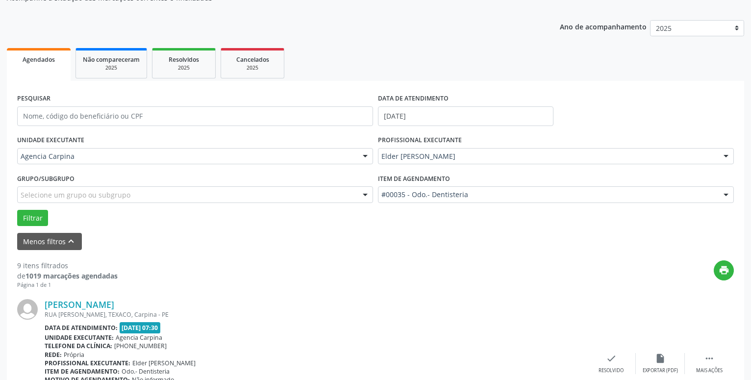
scroll to position [148, 0]
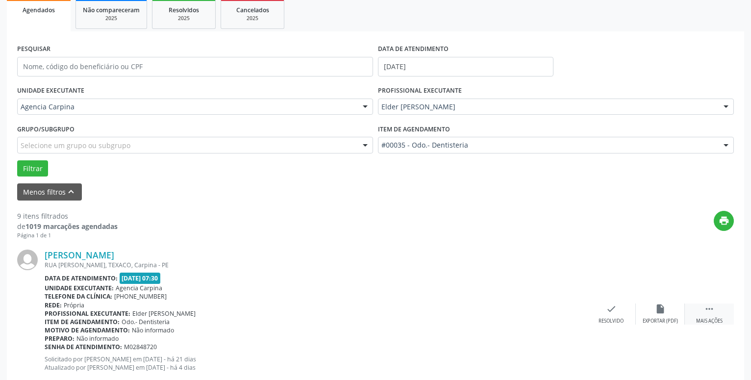
click at [709, 312] on icon "" at bounding box center [709, 309] width 11 height 11
click at [661, 313] on icon "alarm_off" at bounding box center [660, 309] width 11 height 11
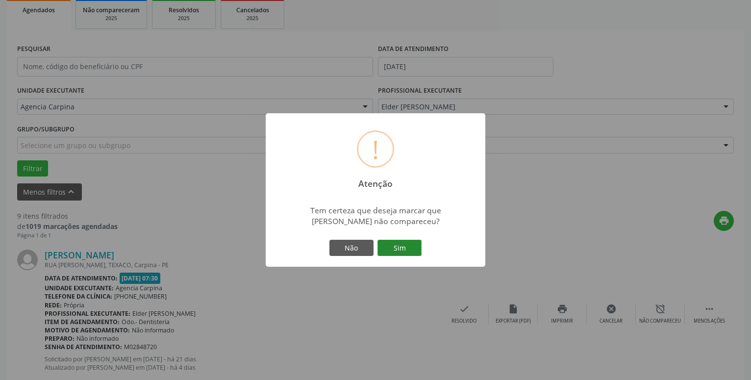
click at [401, 251] on button "Sim" at bounding box center [400, 248] width 44 height 17
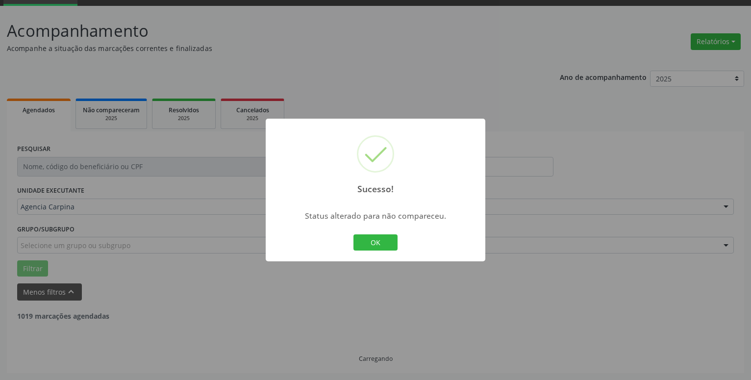
scroll to position [48, 0]
click at [371, 234] on button "OK" at bounding box center [376, 242] width 44 height 17
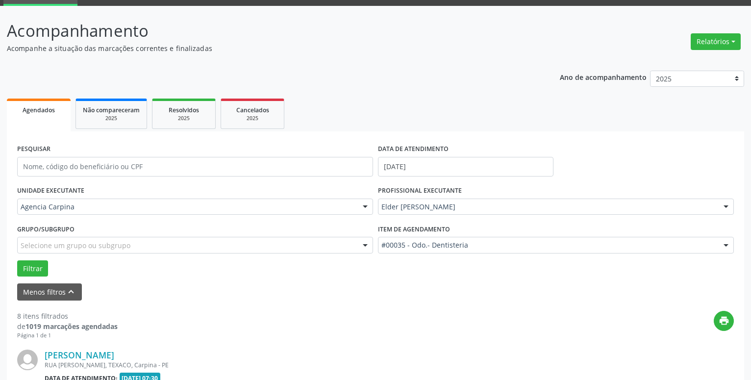
scroll to position [148, 0]
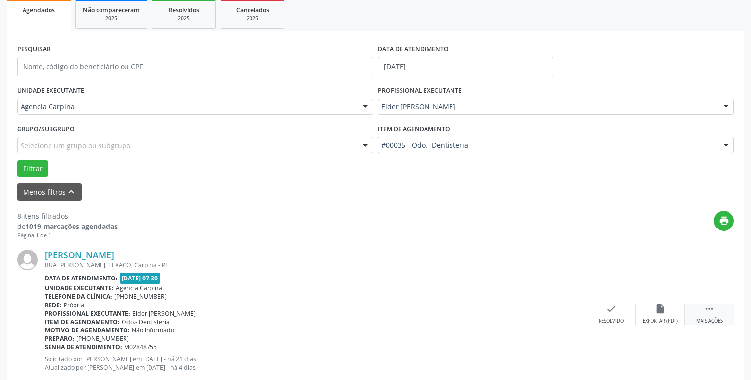
click at [708, 314] on icon "" at bounding box center [709, 309] width 11 height 11
click at [657, 311] on icon "alarm_off" at bounding box center [660, 309] width 11 height 11
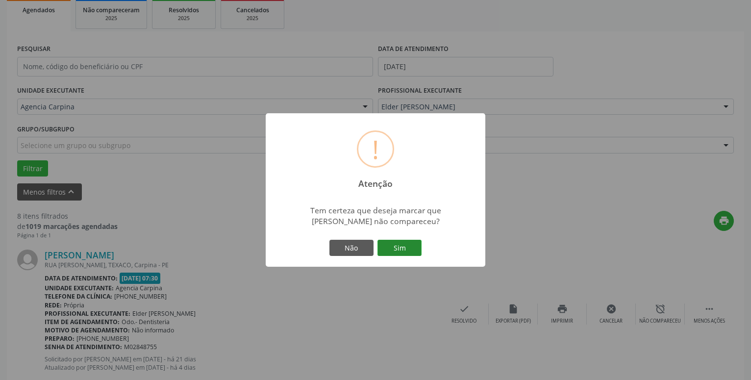
click at [401, 252] on button "Sim" at bounding box center [400, 248] width 44 height 17
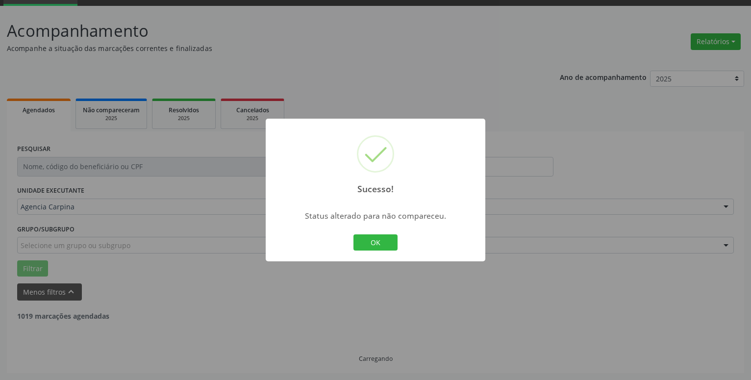
scroll to position [48, 0]
click at [374, 237] on button "OK" at bounding box center [376, 242] width 44 height 17
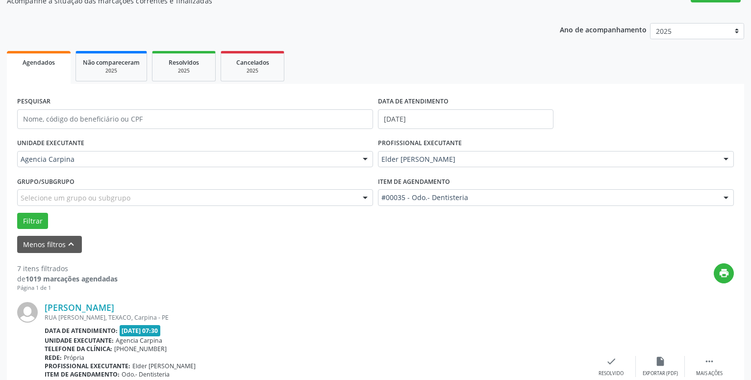
scroll to position [148, 0]
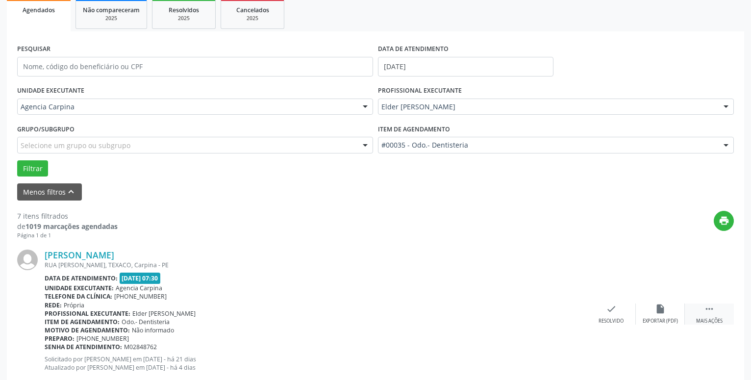
click at [712, 311] on icon "" at bounding box center [709, 309] width 11 height 11
click at [651, 311] on div "alarm_off Não compareceu" at bounding box center [660, 314] width 49 height 21
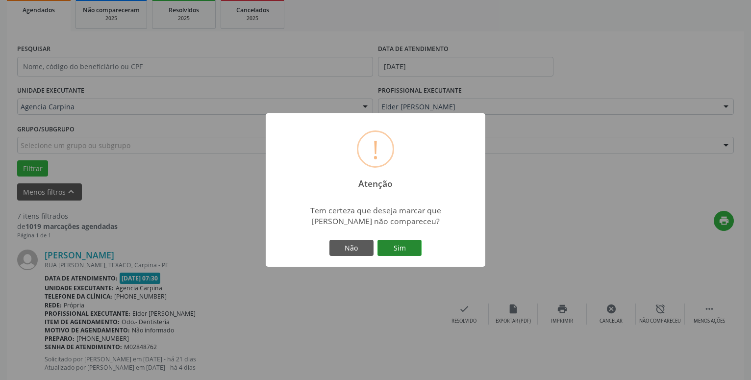
click at [390, 246] on button "Sim" at bounding box center [400, 248] width 44 height 17
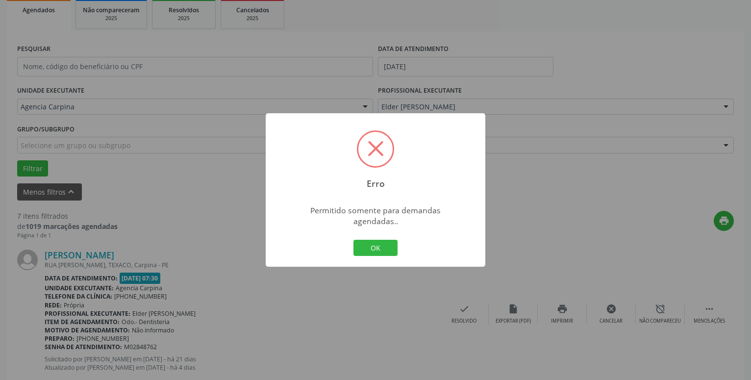
click at [392, 238] on div "OK Cancel" at bounding box center [376, 248] width 49 height 21
click at [389, 240] on button "OK" at bounding box center [376, 248] width 44 height 17
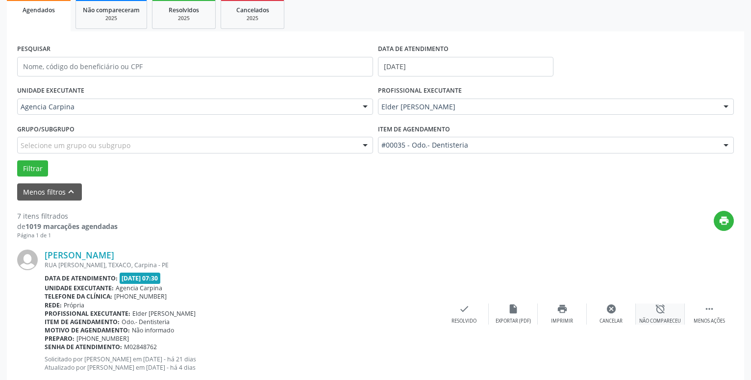
click at [658, 312] on icon "alarm_off" at bounding box center [660, 309] width 11 height 11
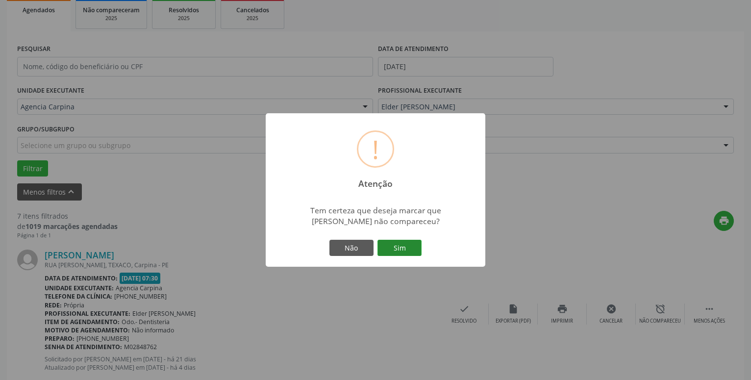
click at [396, 246] on button "Sim" at bounding box center [400, 248] width 44 height 17
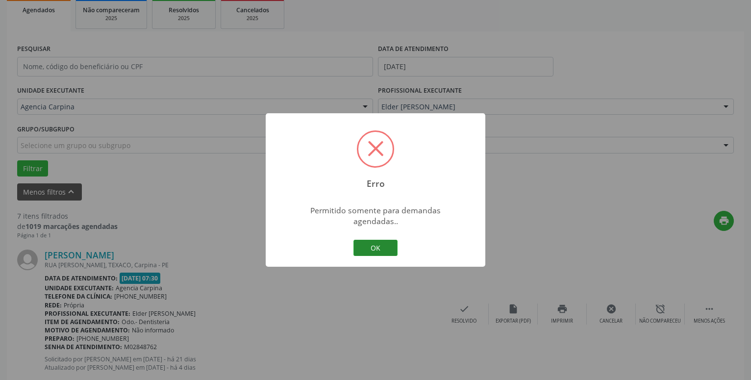
click at [377, 242] on button "OK" at bounding box center [376, 248] width 44 height 17
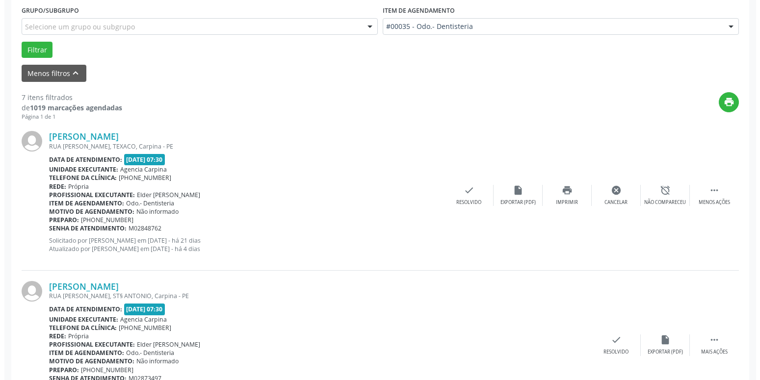
scroll to position [298, 0]
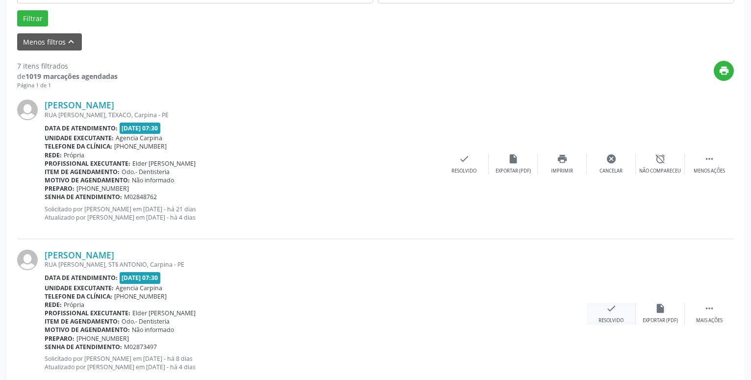
click at [614, 309] on icon "check" at bounding box center [611, 308] width 11 height 11
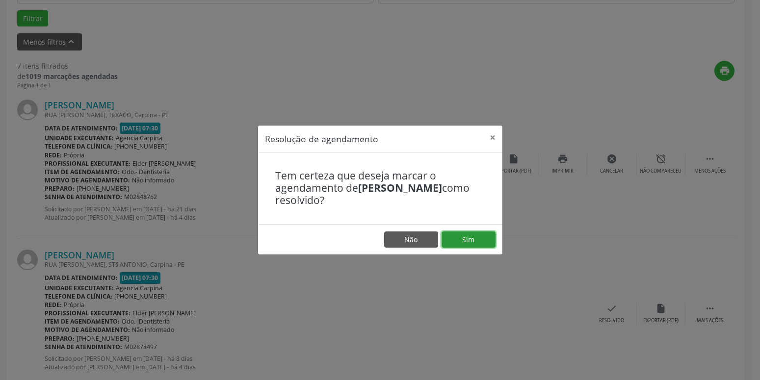
click at [471, 234] on button "Sim" at bounding box center [468, 240] width 54 height 17
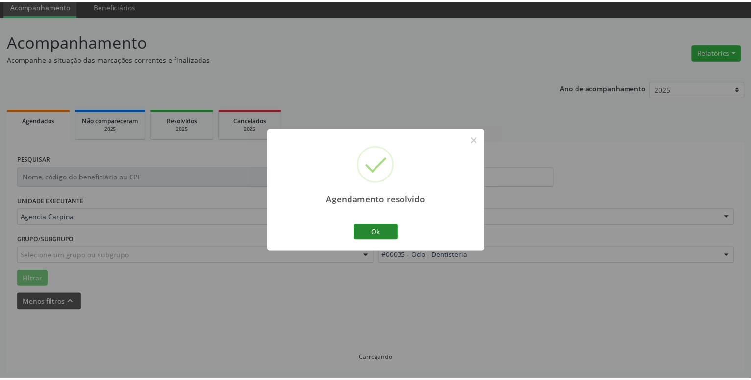
scroll to position [38, 0]
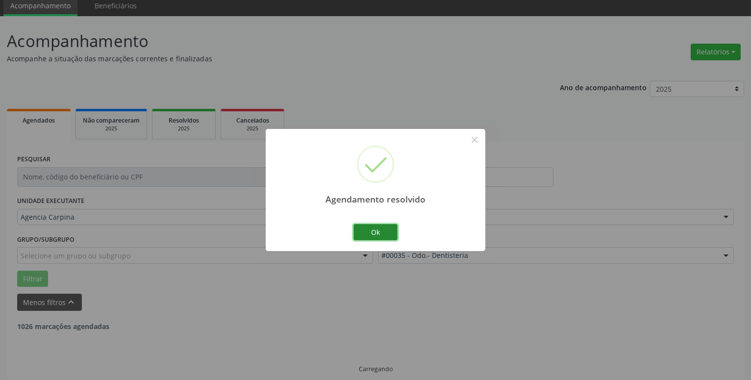
click at [378, 231] on button "Ok" at bounding box center [376, 232] width 44 height 17
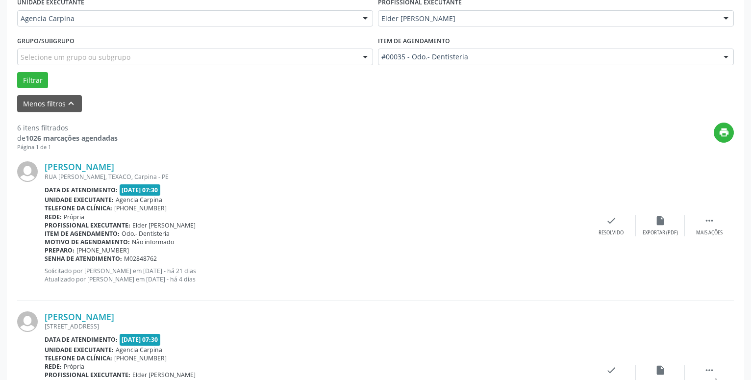
scroll to position [238, 0]
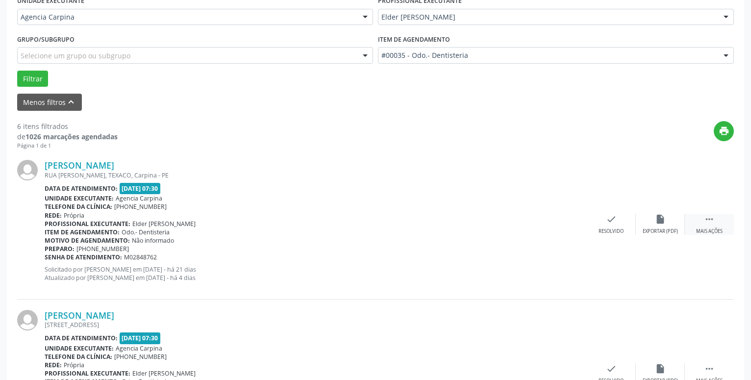
click at [713, 224] on icon "" at bounding box center [709, 219] width 11 height 11
click at [662, 225] on icon "alarm_off" at bounding box center [660, 219] width 11 height 11
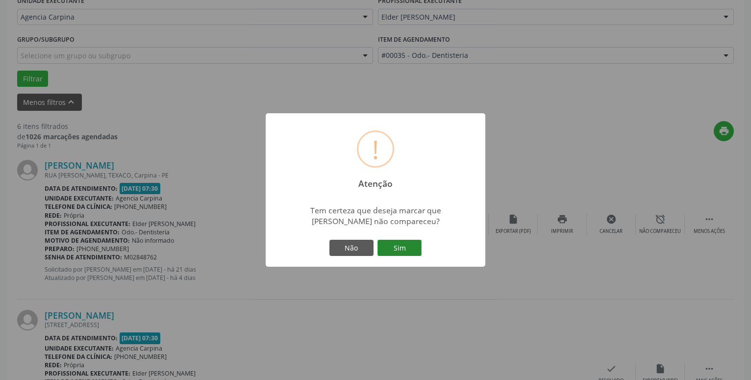
click at [403, 252] on button "Sim" at bounding box center [400, 248] width 44 height 17
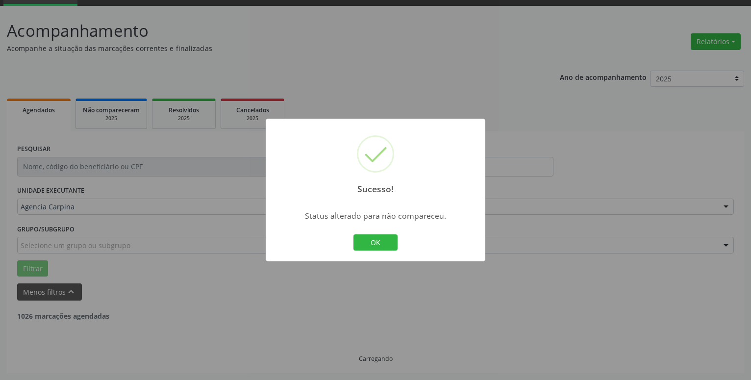
scroll to position [48, 0]
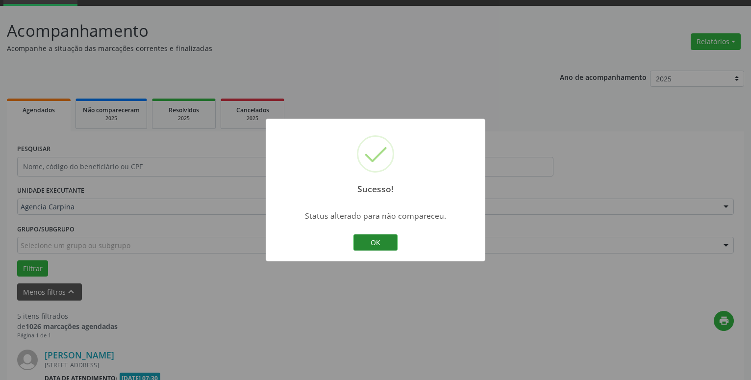
click at [386, 241] on button "OK" at bounding box center [376, 242] width 44 height 17
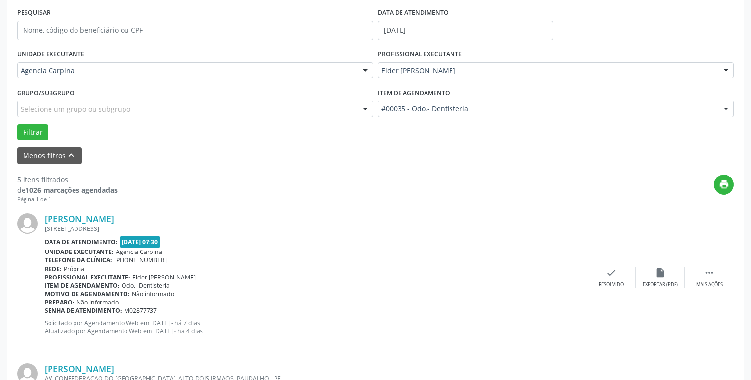
scroll to position [198, 0]
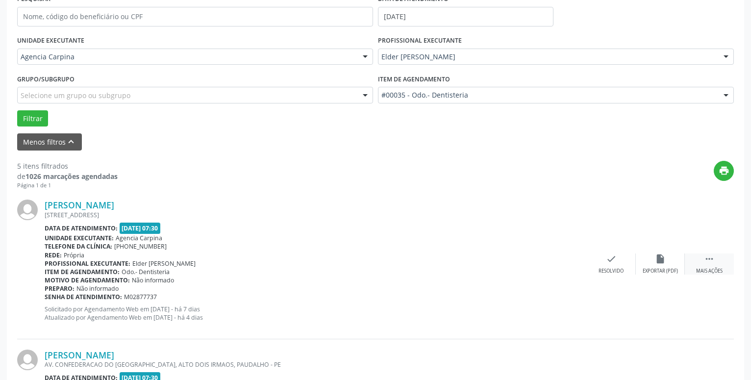
click at [708, 264] on icon "" at bounding box center [709, 259] width 11 height 11
click at [657, 268] on div "alarm_off Não compareceu" at bounding box center [660, 264] width 49 height 21
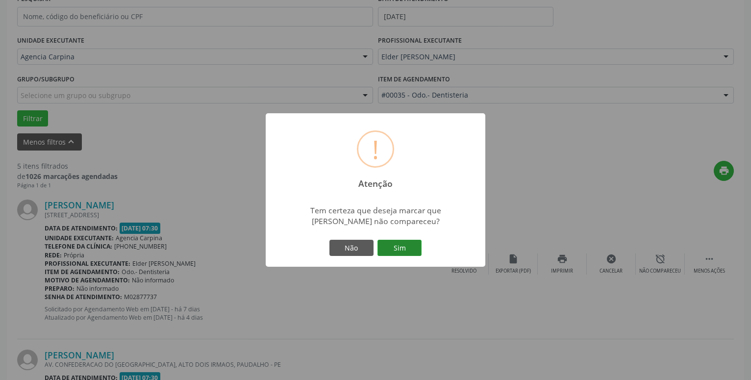
click at [405, 249] on button "Sim" at bounding box center [400, 248] width 44 height 17
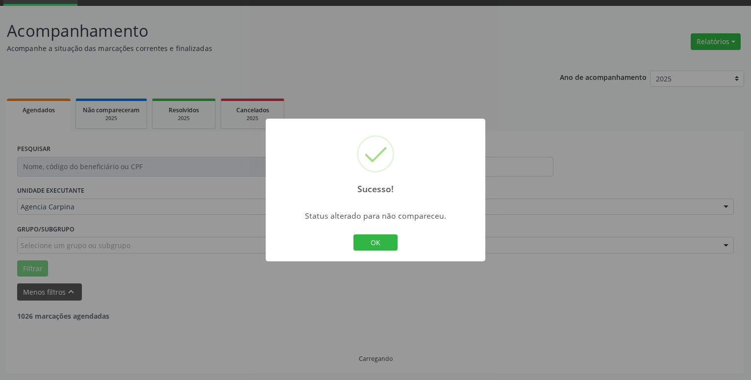
scroll to position [48, 0]
click at [384, 247] on button "OK" at bounding box center [376, 242] width 44 height 17
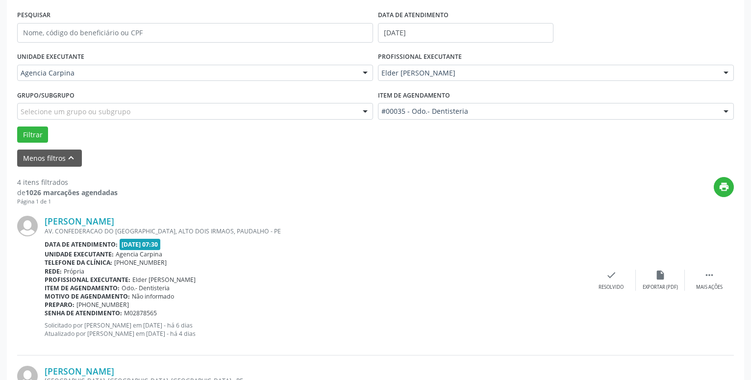
scroll to position [198, 0]
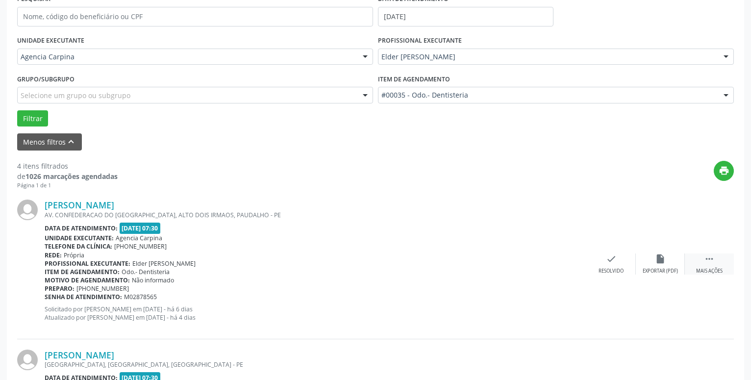
click at [707, 264] on icon "" at bounding box center [709, 259] width 11 height 11
click at [664, 258] on icon "alarm_off" at bounding box center [660, 259] width 11 height 11
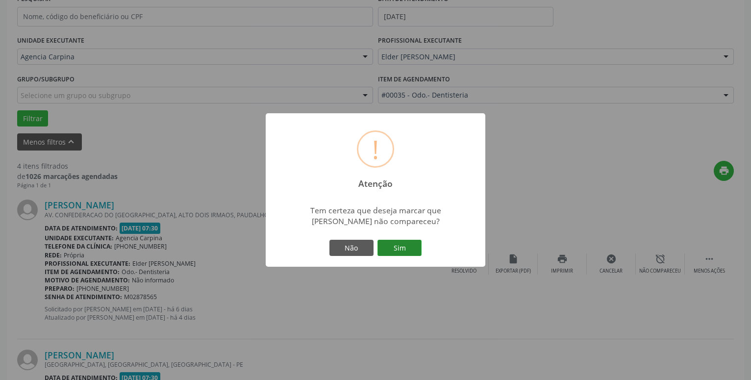
click at [414, 248] on button "Sim" at bounding box center [400, 248] width 44 height 17
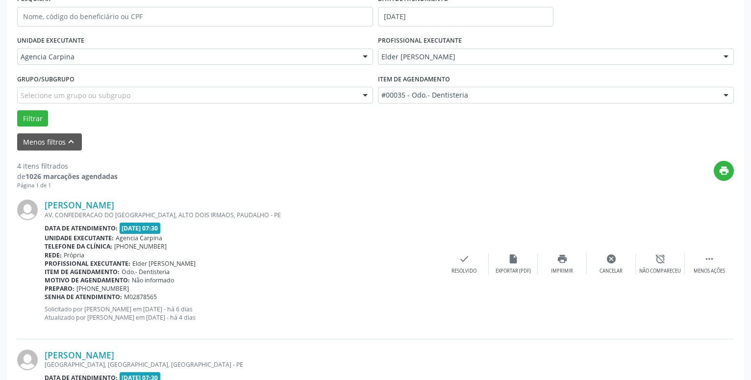
scroll to position [48, 0]
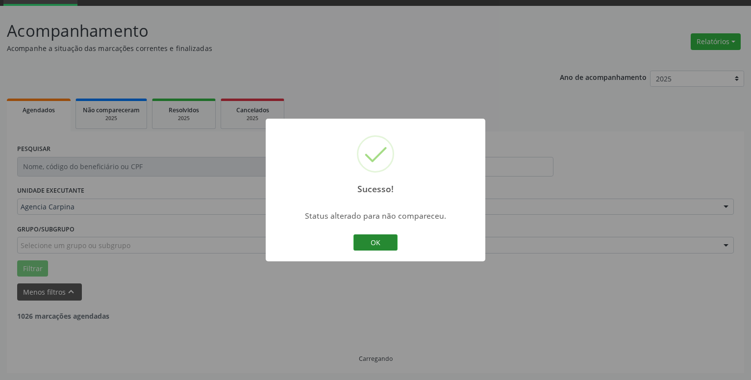
click at [381, 239] on button "OK" at bounding box center [376, 242] width 44 height 17
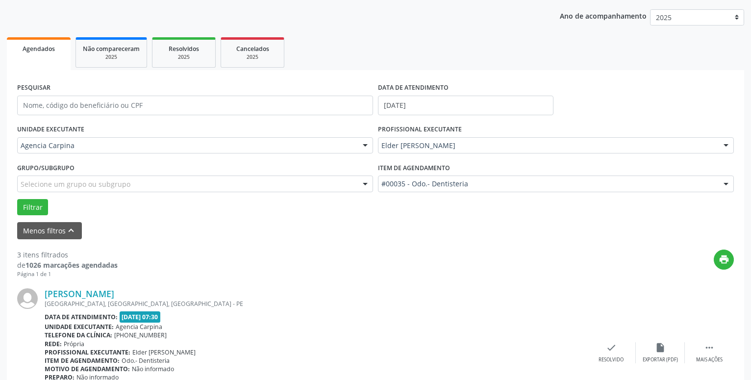
scroll to position [198, 0]
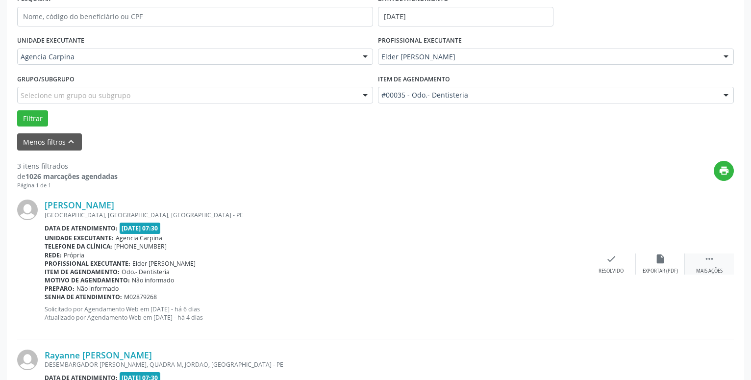
click at [712, 258] on icon "" at bounding box center [709, 259] width 11 height 11
click at [663, 264] on icon "alarm_off" at bounding box center [660, 259] width 11 height 11
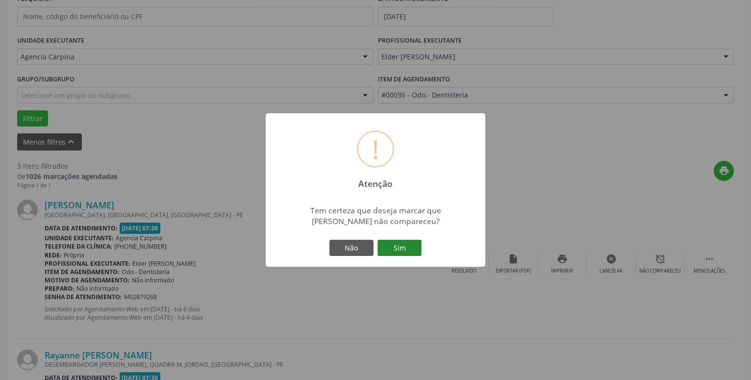
click at [393, 247] on button "Sim" at bounding box center [400, 248] width 44 height 17
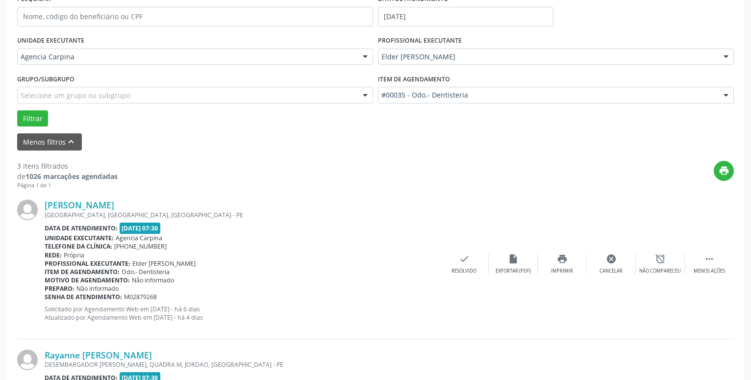
scroll to position [48, 0]
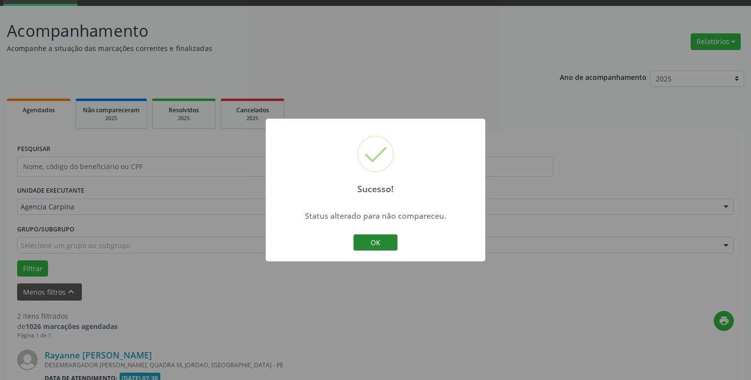
click at [373, 241] on button "OK" at bounding box center [376, 242] width 44 height 17
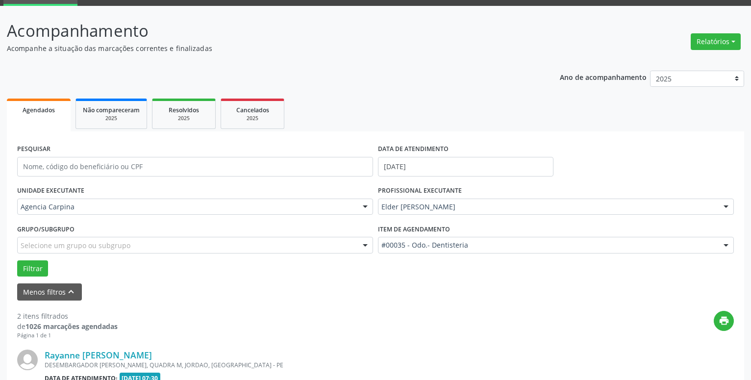
scroll to position [148, 0]
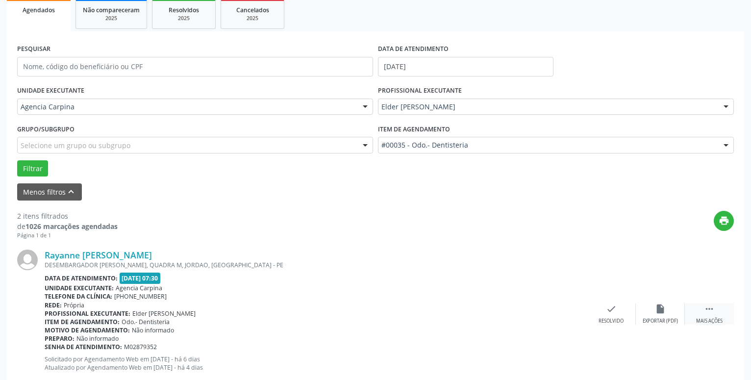
click at [708, 314] on icon "" at bounding box center [709, 309] width 11 height 11
click at [651, 312] on div "alarm_off Não compareceu" at bounding box center [660, 314] width 49 height 21
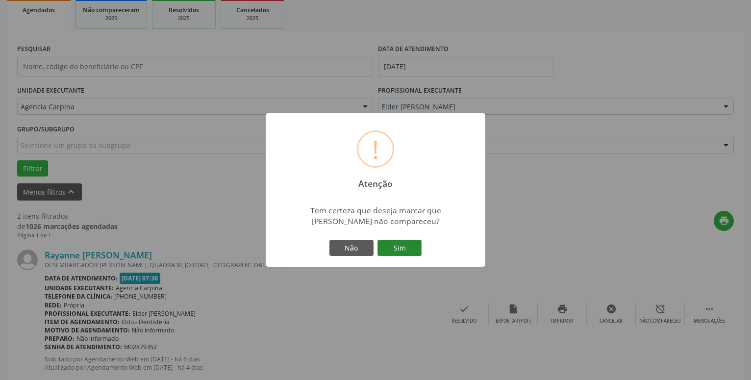
click at [410, 246] on button "Sim" at bounding box center [400, 248] width 44 height 17
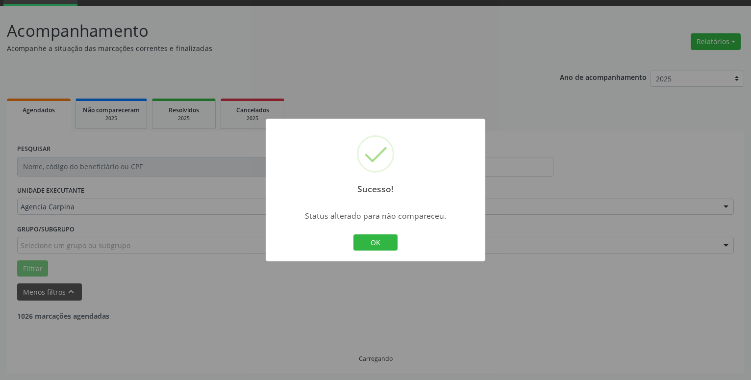
scroll to position [48, 0]
click at [377, 245] on button "OK" at bounding box center [376, 242] width 44 height 17
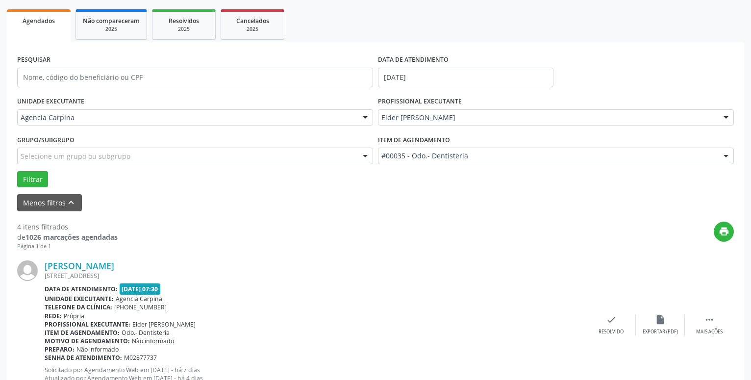
scroll to position [148, 0]
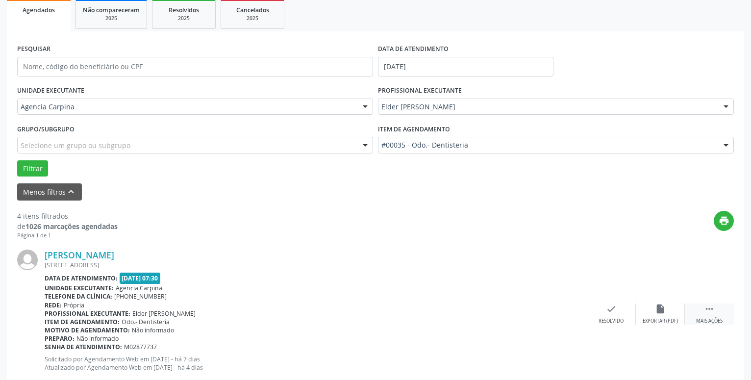
click at [708, 308] on icon "" at bounding box center [709, 309] width 11 height 11
click at [664, 310] on icon "alarm_off" at bounding box center [660, 309] width 11 height 11
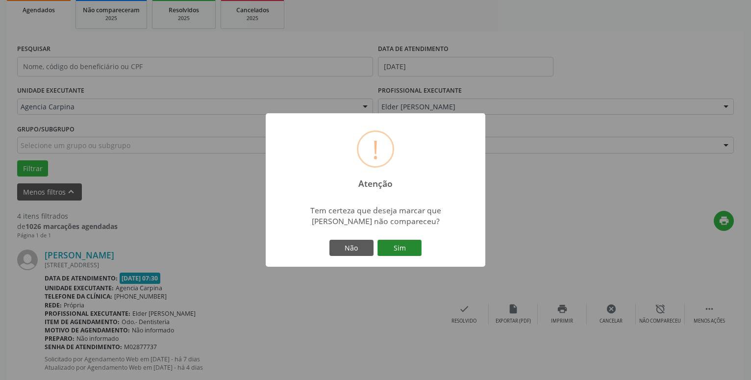
click at [394, 249] on button "Sim" at bounding box center [400, 248] width 44 height 17
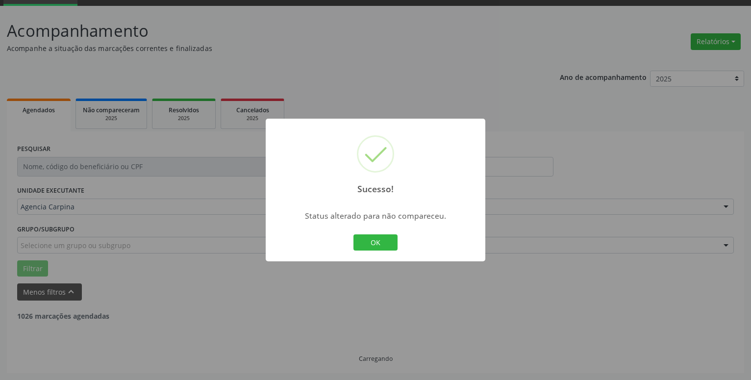
scroll to position [48, 0]
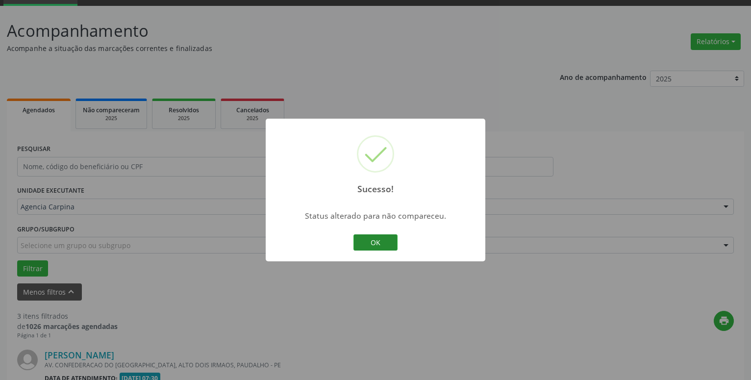
click at [374, 240] on button "OK" at bounding box center [376, 242] width 44 height 17
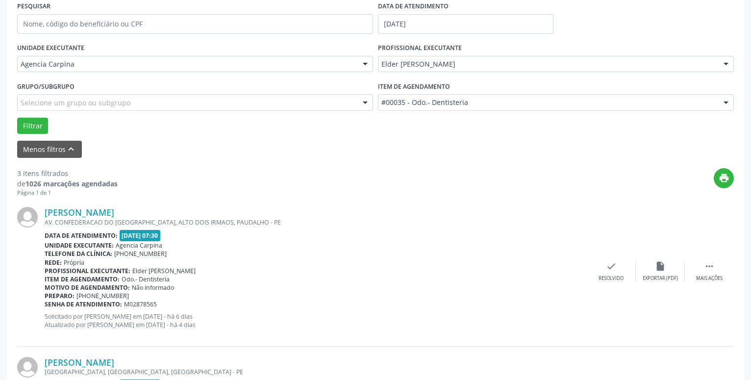
scroll to position [198, 0]
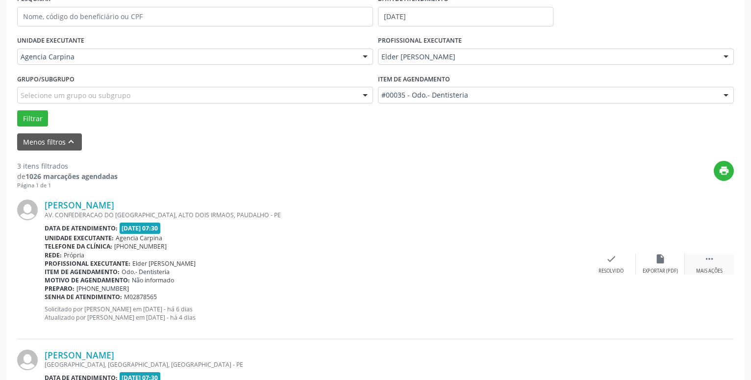
click at [712, 259] on icon "" at bounding box center [709, 259] width 11 height 11
click at [655, 263] on div "alarm_off Não compareceu" at bounding box center [660, 264] width 49 height 21
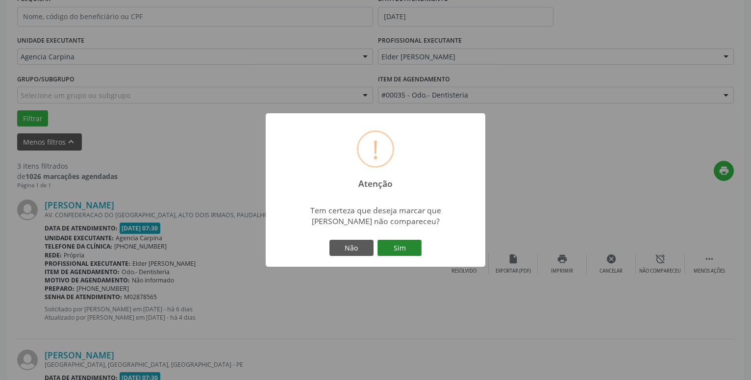
click at [403, 251] on button "Sim" at bounding box center [400, 248] width 44 height 17
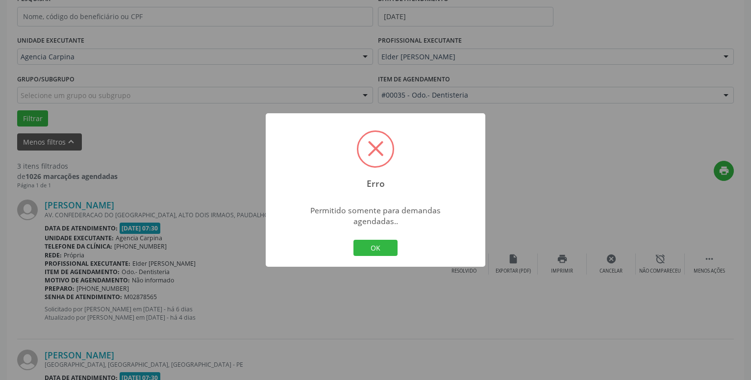
click at [371, 241] on button "OK" at bounding box center [376, 248] width 44 height 17
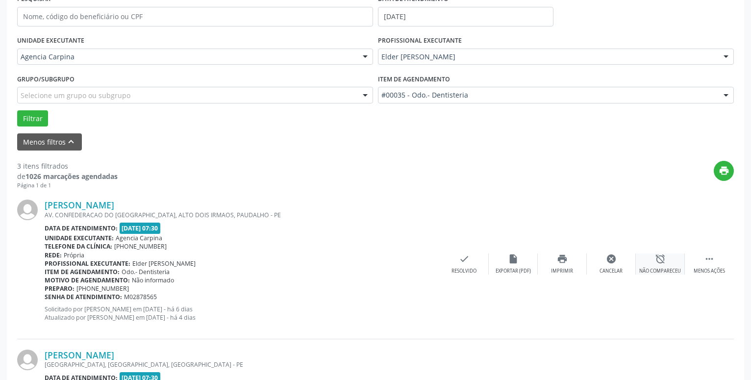
click at [661, 264] on icon "alarm_off" at bounding box center [660, 259] width 11 height 11
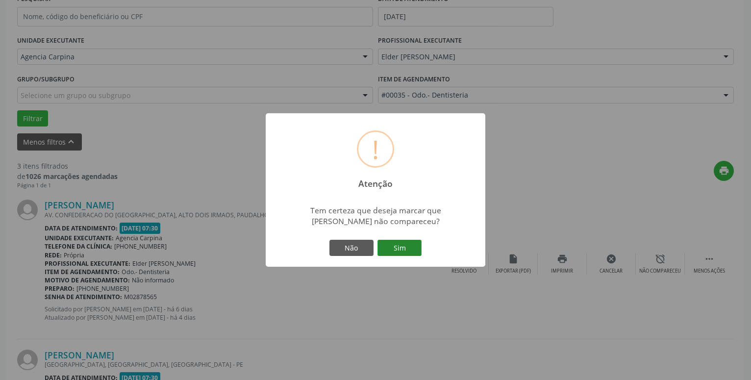
click at [403, 241] on button "Sim" at bounding box center [400, 248] width 44 height 17
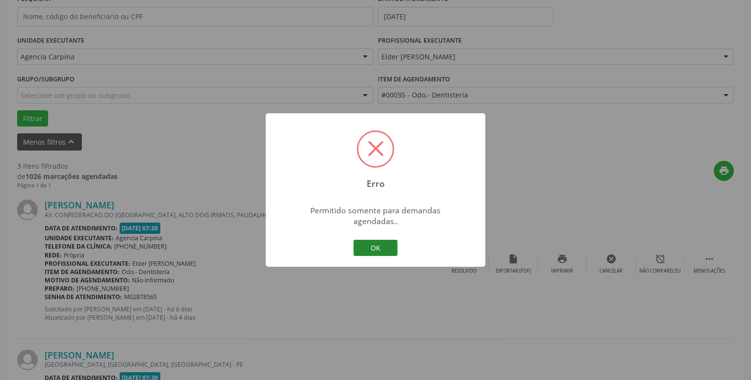
click at [358, 240] on button "OK" at bounding box center [376, 248] width 44 height 17
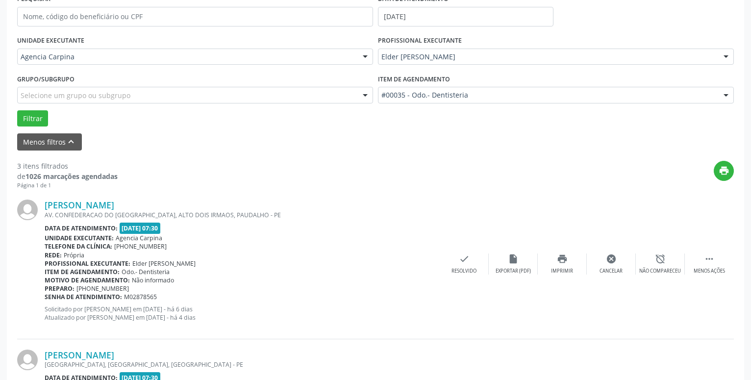
scroll to position [298, 0]
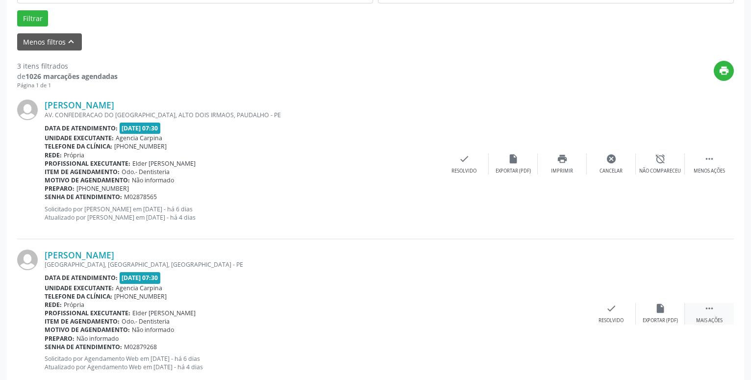
click at [704, 318] on div "Mais ações" at bounding box center [710, 320] width 26 height 7
click at [655, 318] on div "alarm_off Não compareceu" at bounding box center [660, 313] width 49 height 21
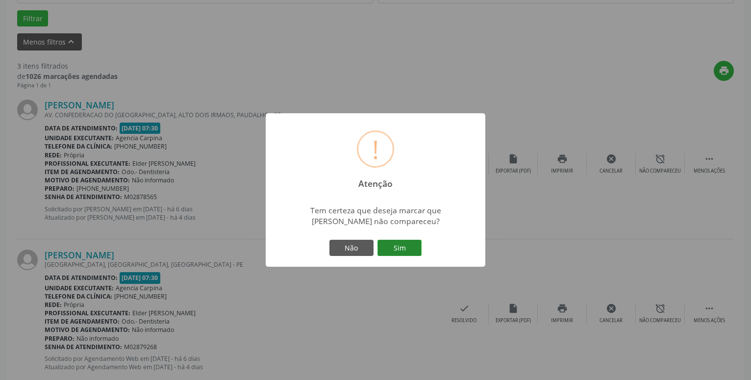
click at [395, 248] on button "Sim" at bounding box center [400, 248] width 44 height 17
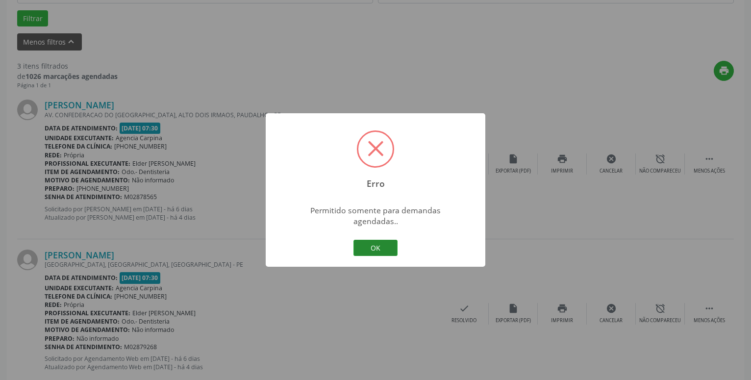
click at [383, 241] on button "OK" at bounding box center [376, 248] width 44 height 17
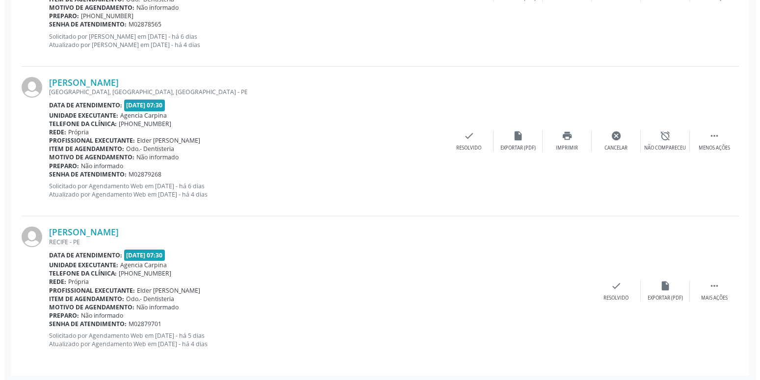
scroll to position [473, 0]
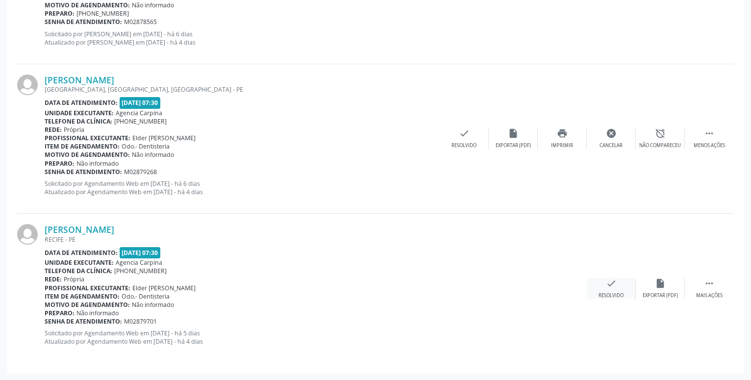
click at [612, 293] on div "Resolvido" at bounding box center [611, 295] width 25 height 7
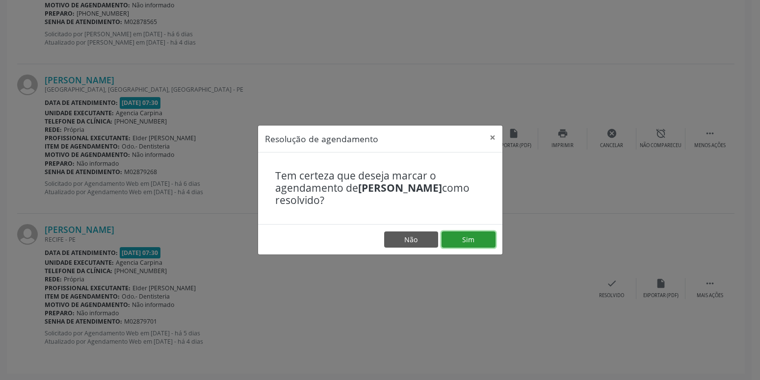
click at [473, 234] on button "Sim" at bounding box center [468, 240] width 54 height 17
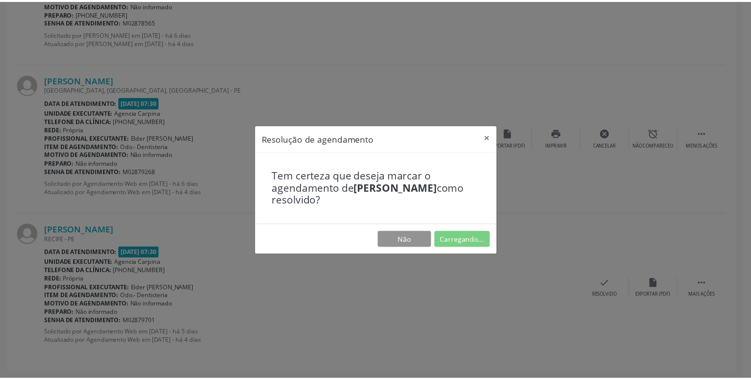
scroll to position [38, 0]
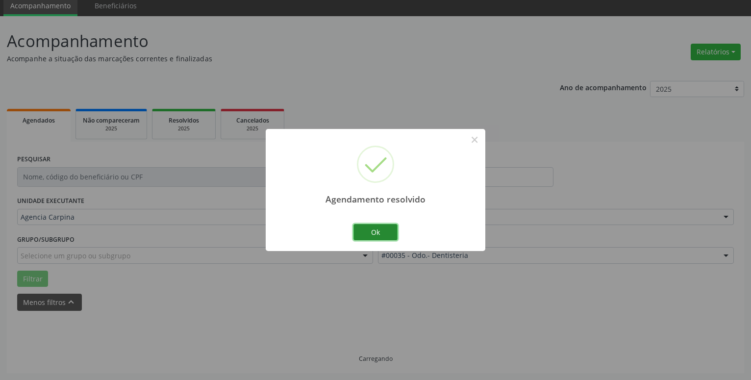
click at [370, 229] on button "Ok" at bounding box center [376, 232] width 44 height 17
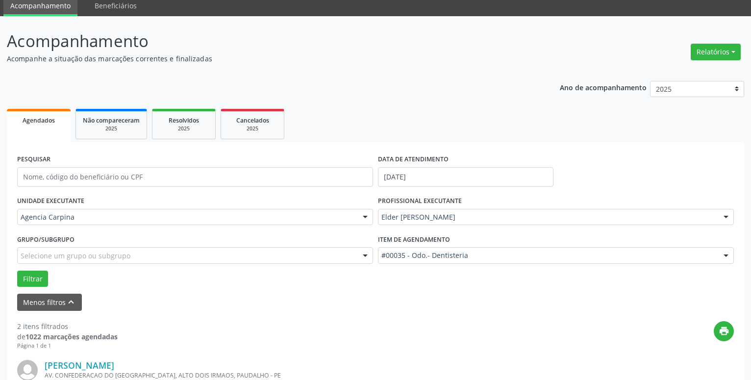
scroll to position [188, 0]
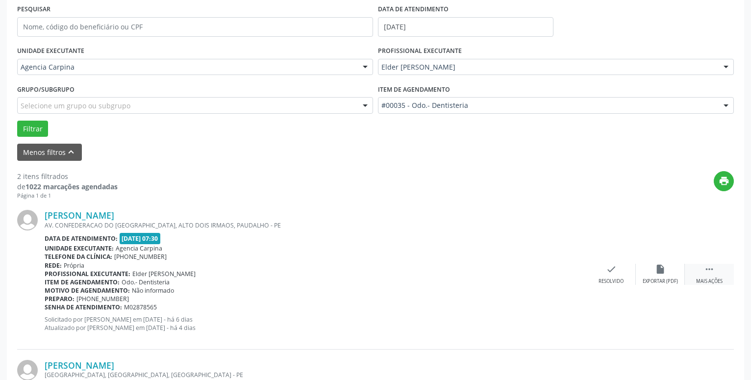
click at [710, 275] on icon "" at bounding box center [709, 269] width 11 height 11
click at [661, 275] on icon "alarm_off" at bounding box center [660, 269] width 11 height 11
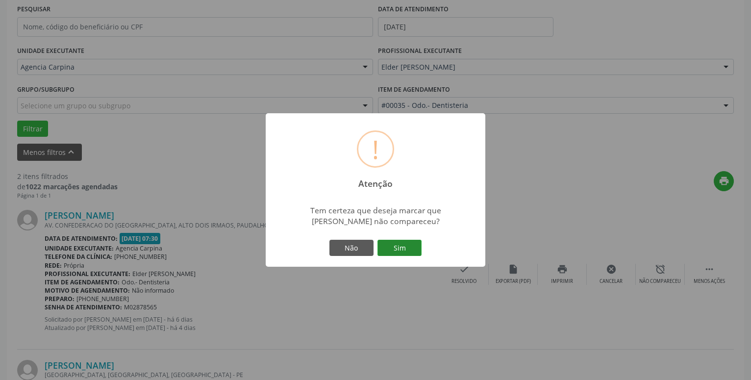
click at [405, 250] on button "Sim" at bounding box center [400, 248] width 44 height 17
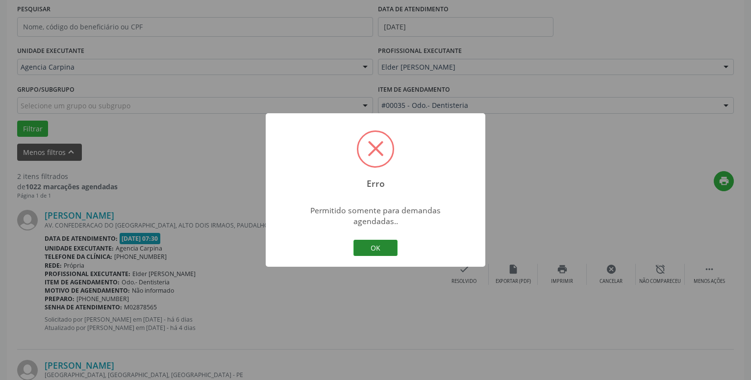
click at [381, 240] on button "OK" at bounding box center [376, 248] width 44 height 17
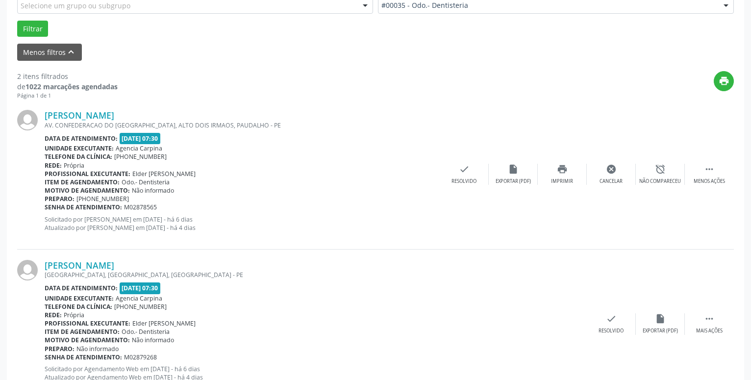
scroll to position [324, 0]
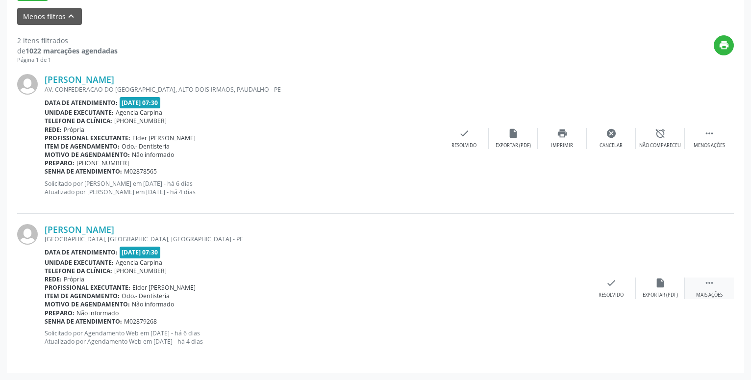
click at [709, 288] on icon "" at bounding box center [709, 283] width 11 height 11
click at [648, 288] on div "alarm_off Não compareceu" at bounding box center [660, 288] width 49 height 21
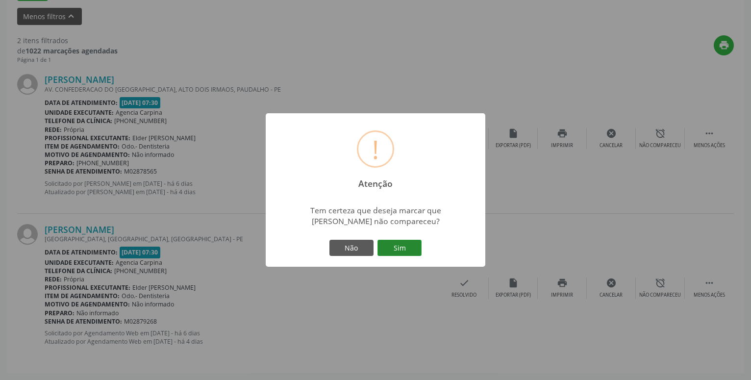
click at [412, 250] on button "Sim" at bounding box center [400, 248] width 44 height 17
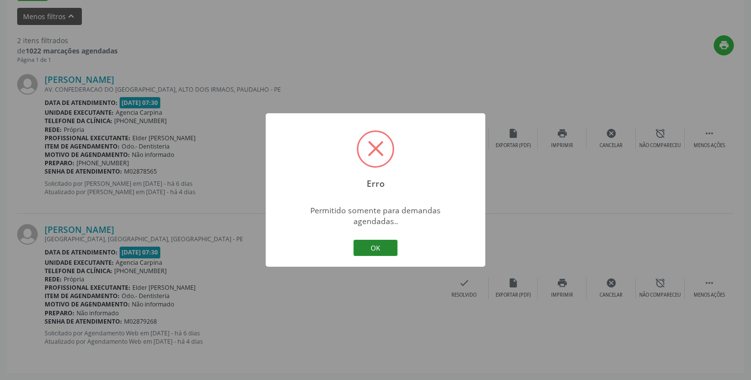
click at [380, 240] on button "OK" at bounding box center [376, 248] width 44 height 17
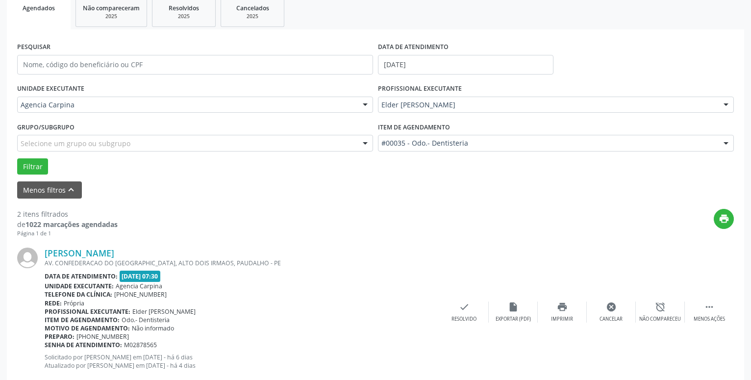
scroll to position [0, 0]
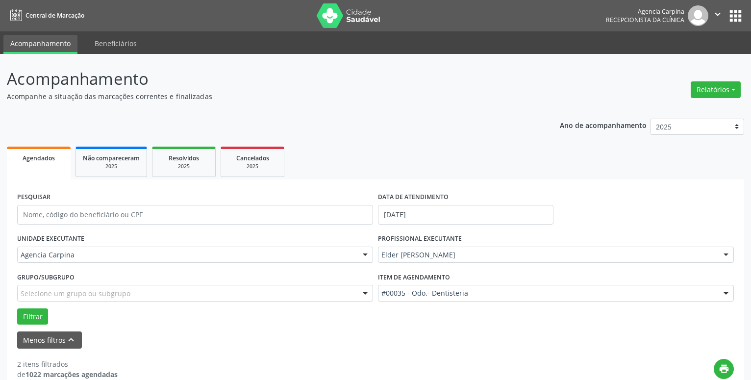
click at [720, 11] on icon "" at bounding box center [718, 14] width 11 height 11
click at [686, 58] on link "Sair" at bounding box center [693, 60] width 68 height 14
